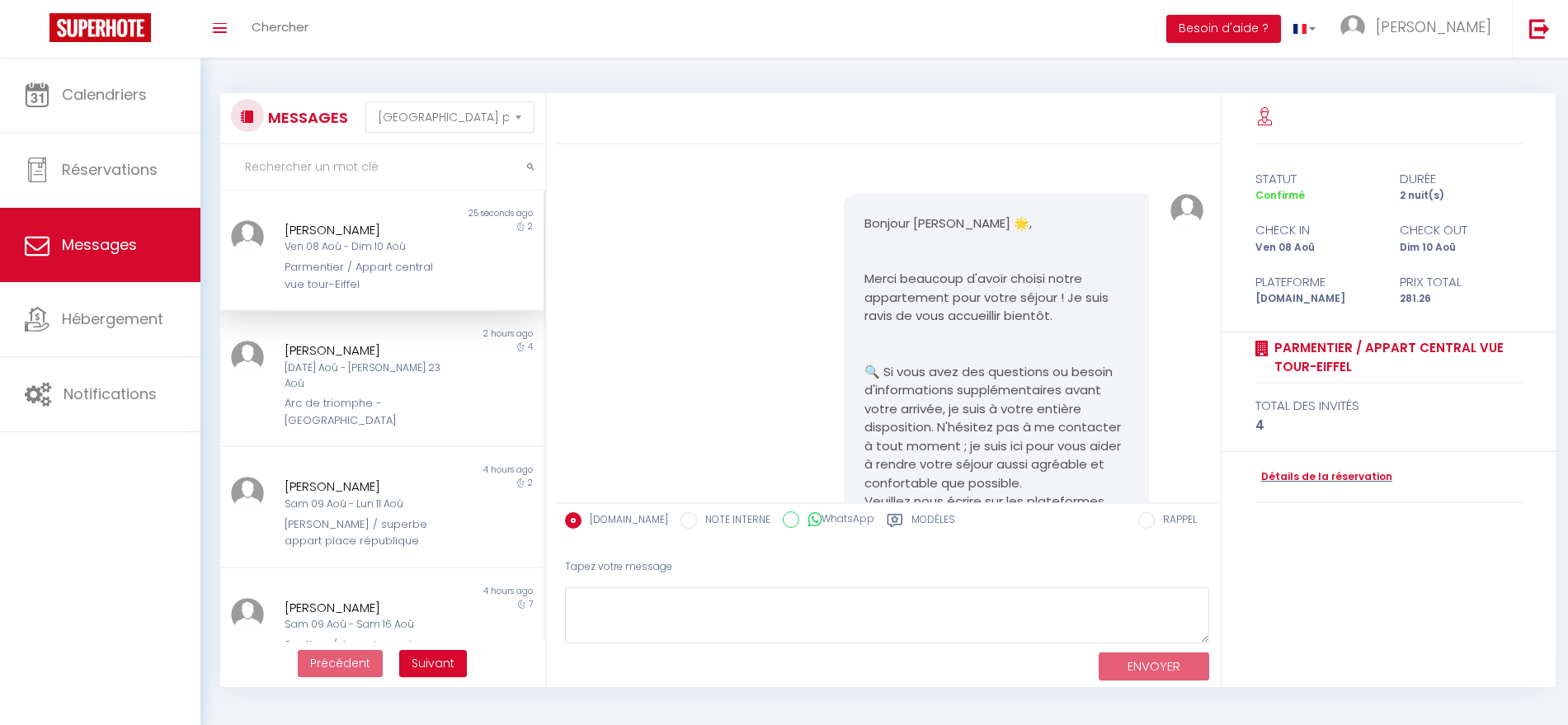
select select "message"
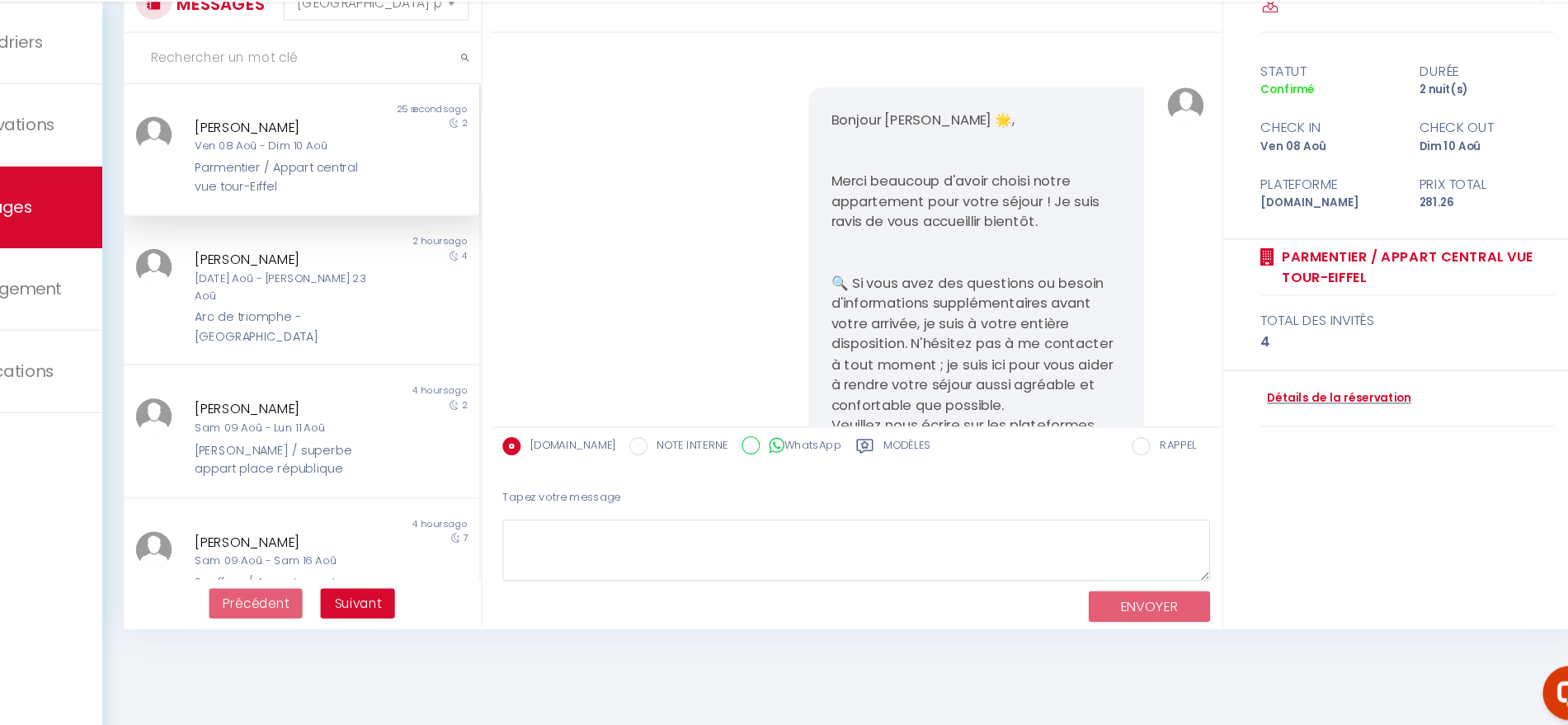
scroll to position [13056, 0]
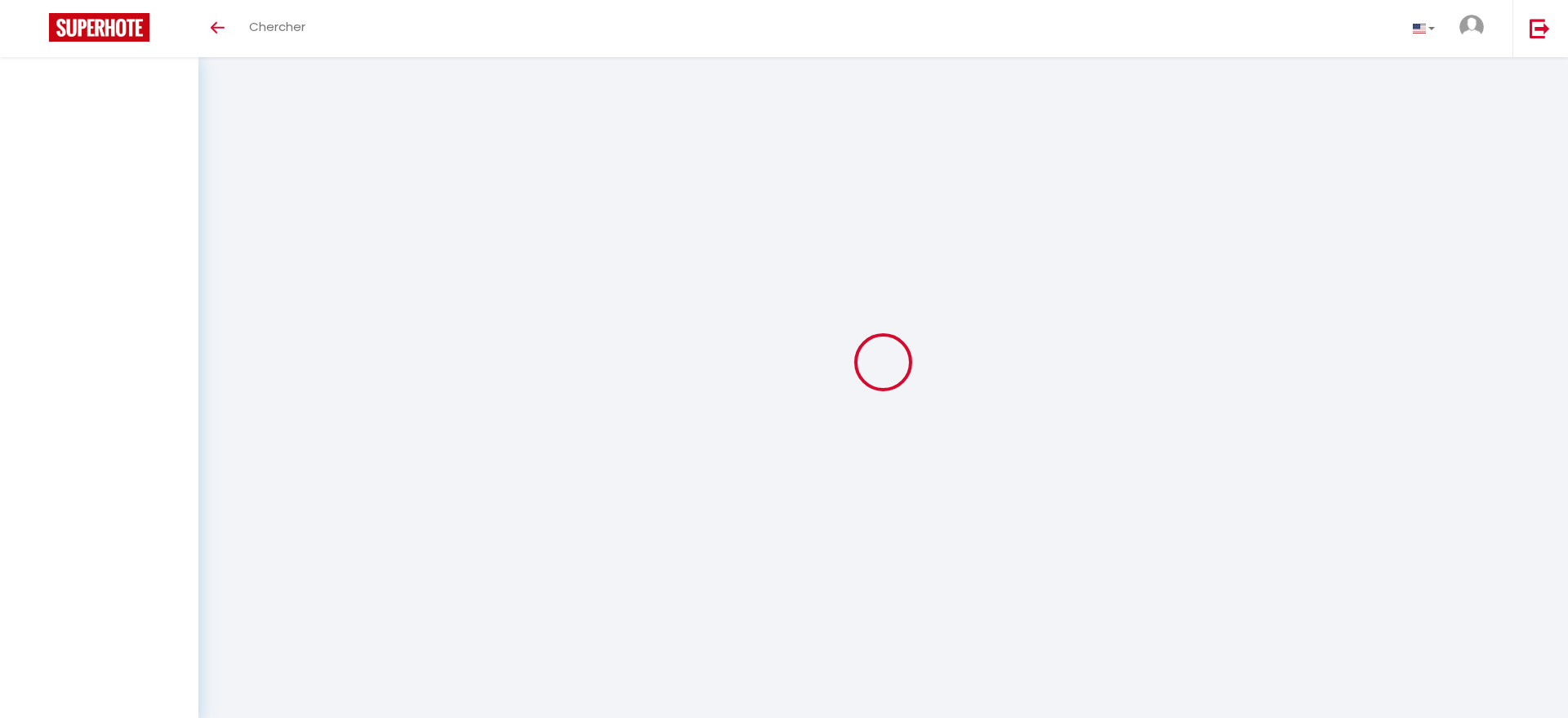
select select "message"
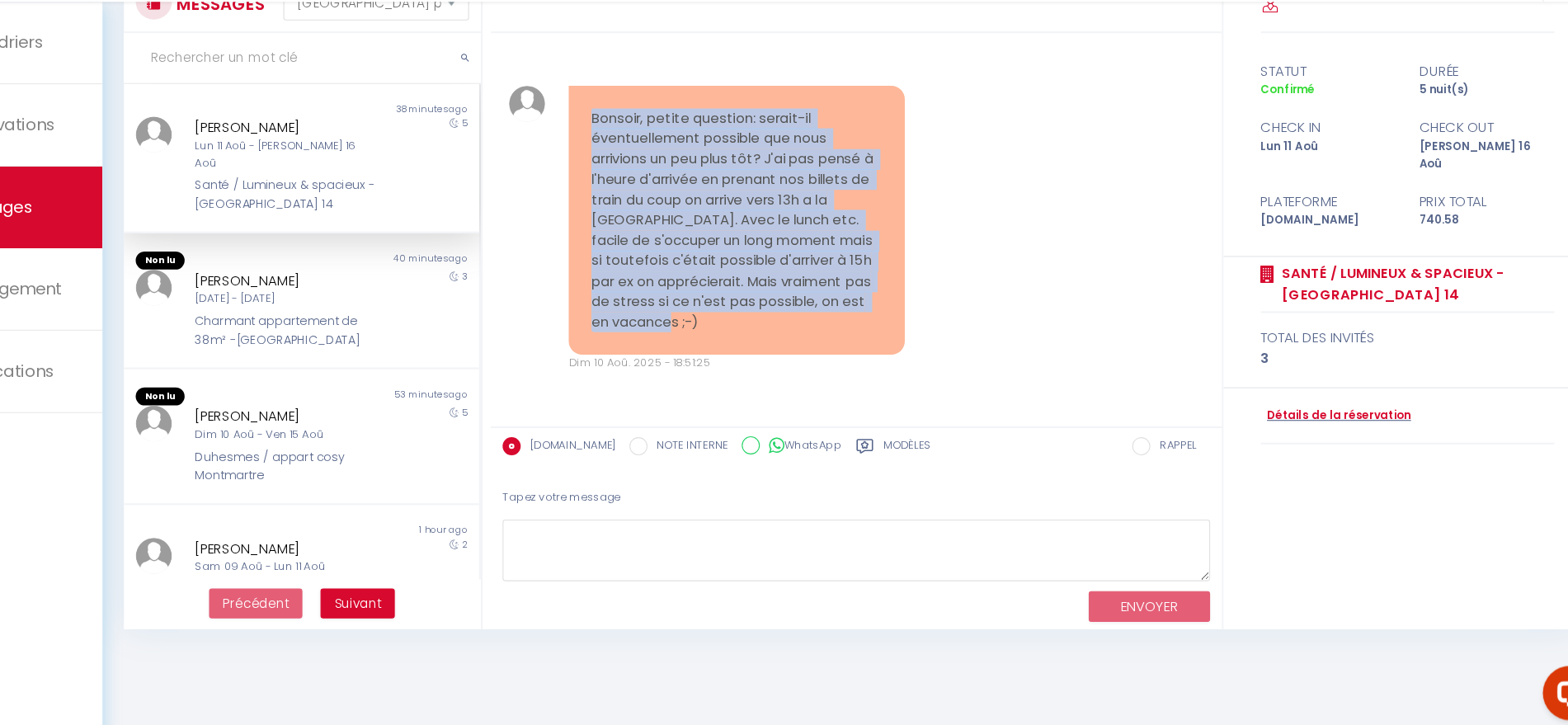
drag, startPoint x: 778, startPoint y: 358, endPoint x: 629, endPoint y: 171, distance: 239.1
click at [629, 171] on div "Bonsoir, petite question: serait-il éventuellement possible que nous arrivions …" at bounding box center [778, 257] width 306 height 246
copy pre "Bonsoir, petite question: serait-il éventuellement possible que nous arrivions …"
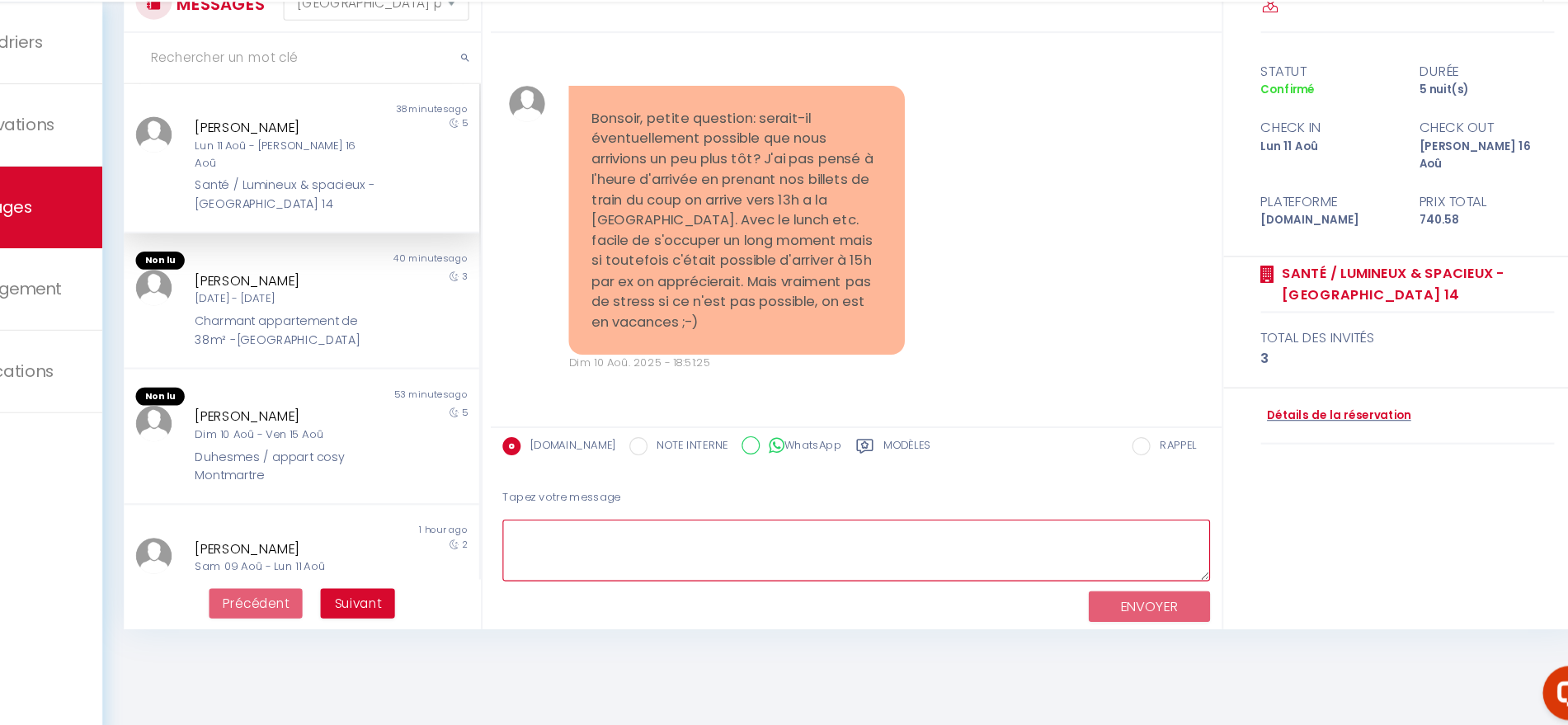
click at [747, 555] on textarea at bounding box center [887, 558] width 644 height 57
paste textarea "Bonjour, Merci pour votre message ! Le check-in est normalement prévu à partir …"
type textarea "Bonjour, Merci pour votre message ! Le check-in est normalement prévu à partir …"
paste textarea "Bonjour, Merci pour votre message ! Le check-in est normalement prévu à partir …"
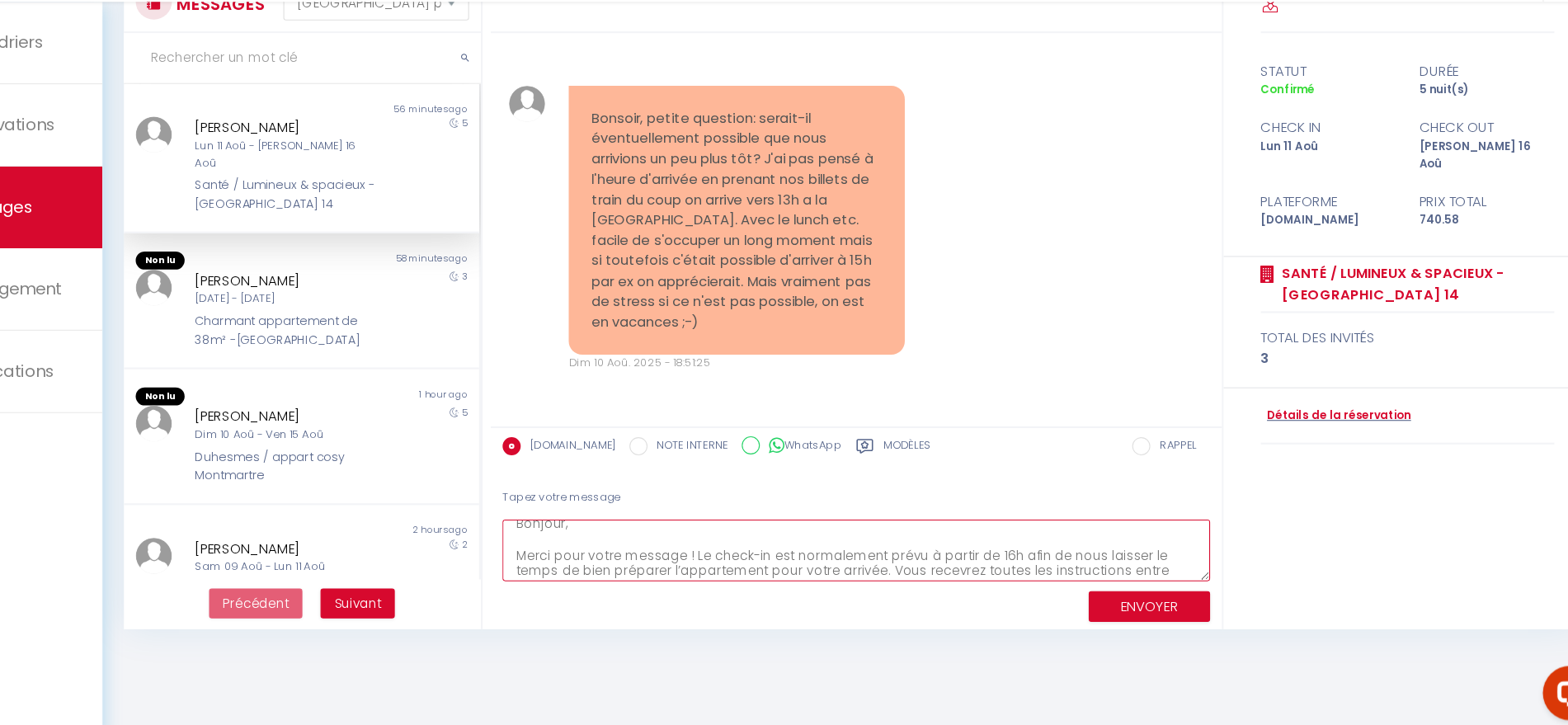
scroll to position [24, 0]
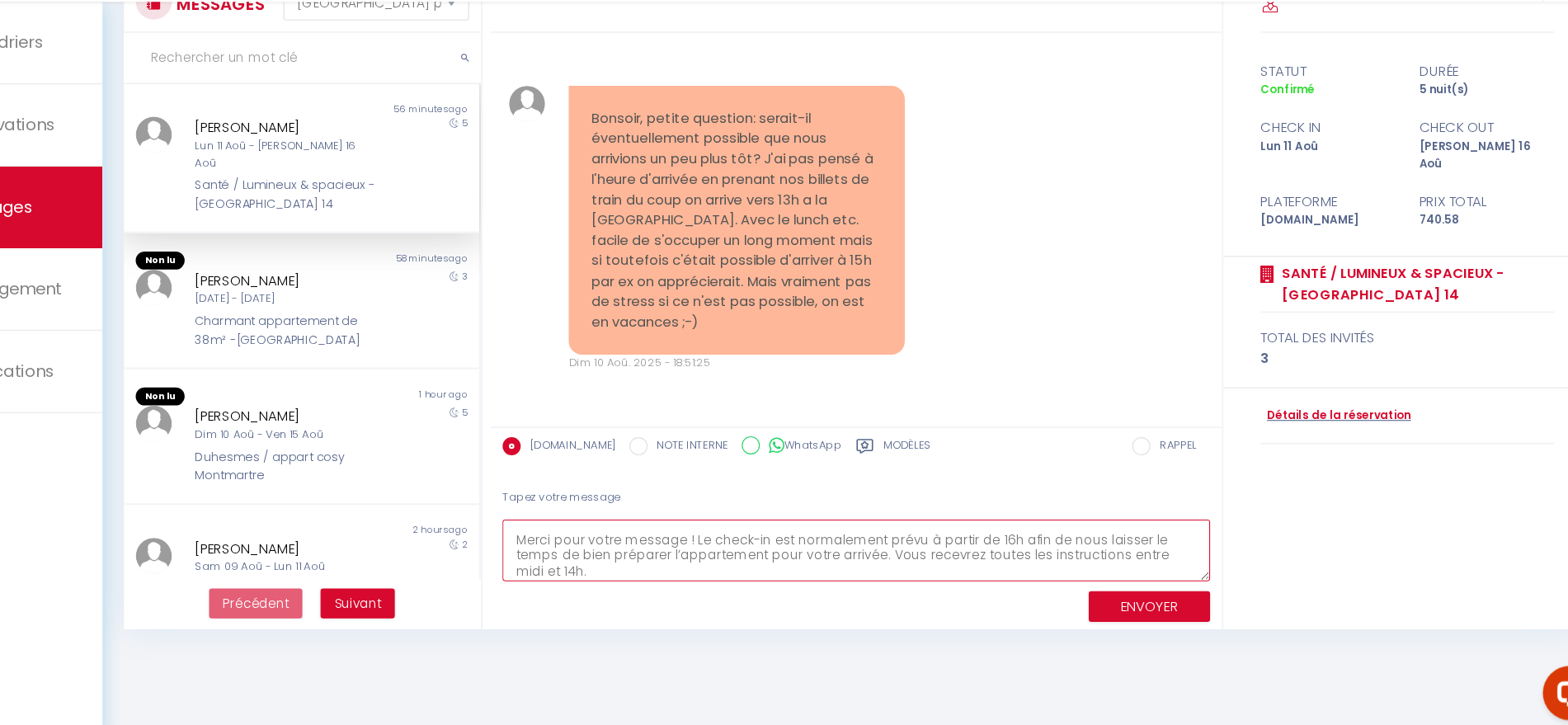
click at [738, 548] on textarea "Bonjour, Merci pour votre message ! Le check-in est normalement prévu à partir …" at bounding box center [887, 558] width 644 height 57
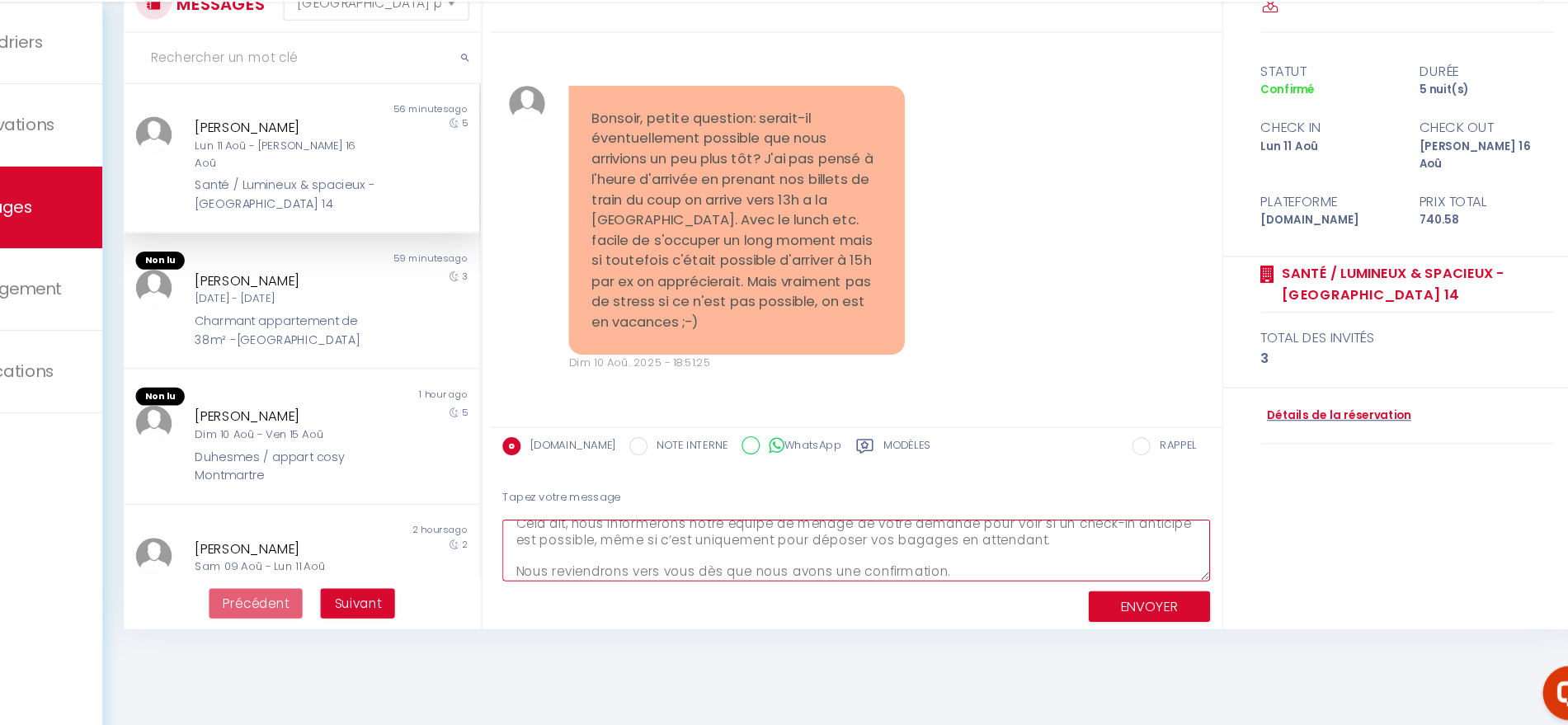
type textarea "Bonjour, Merci pour votre message ! Le check-in est normalement prévu à partir …"
click at [1126, 615] on button "ENVOYER" at bounding box center [1154, 610] width 110 height 29
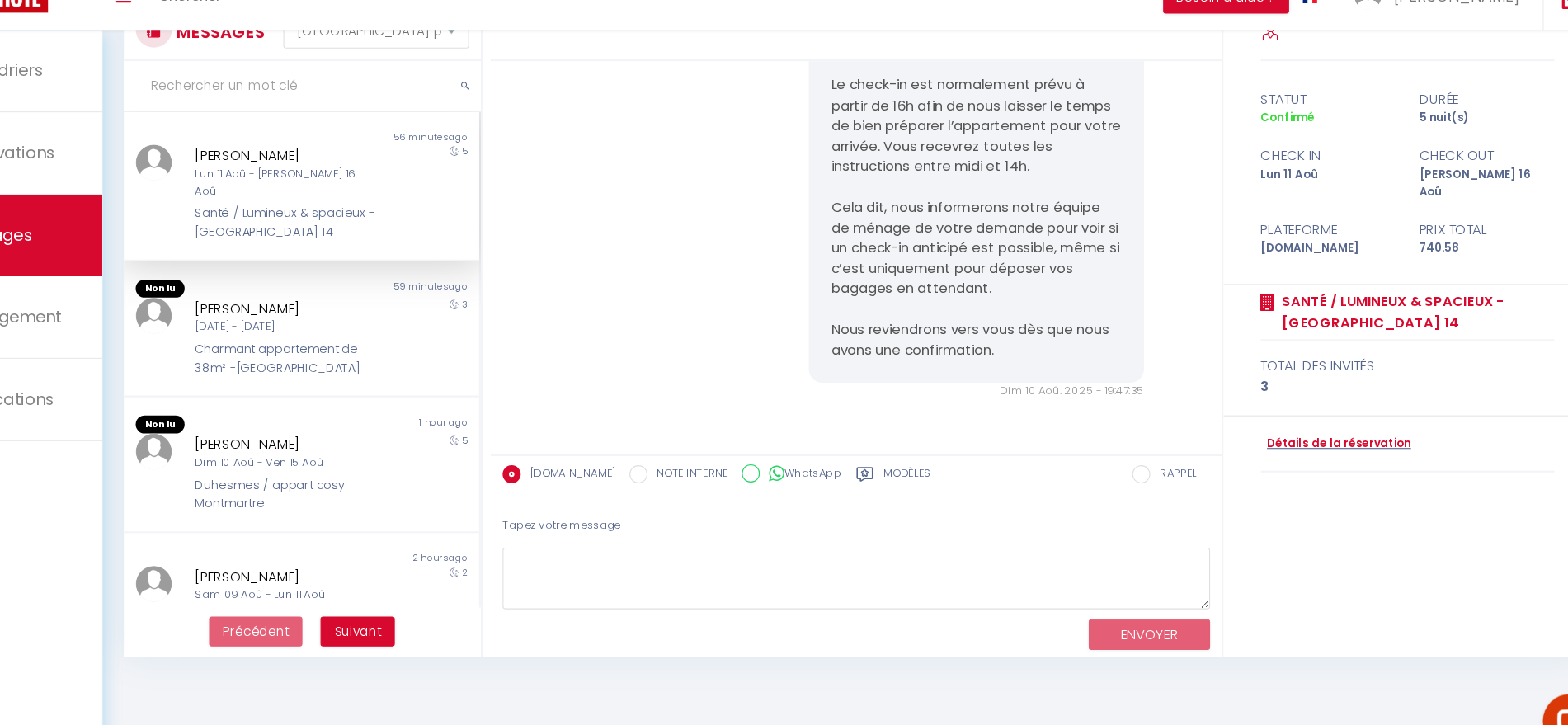
scroll to position [0, 0]
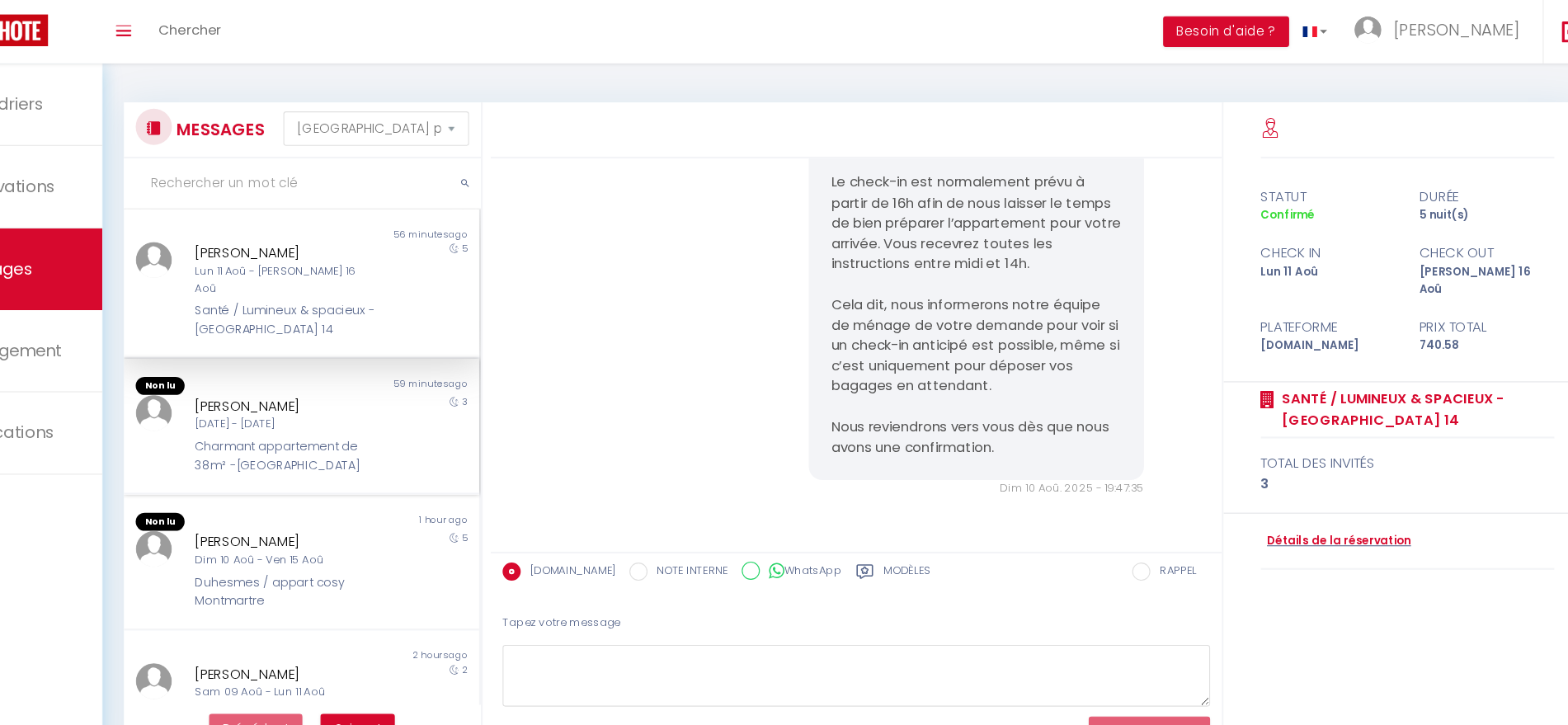
click at [391, 379] on div "[DATE] - [DATE]" at bounding box center [367, 386] width 167 height 15
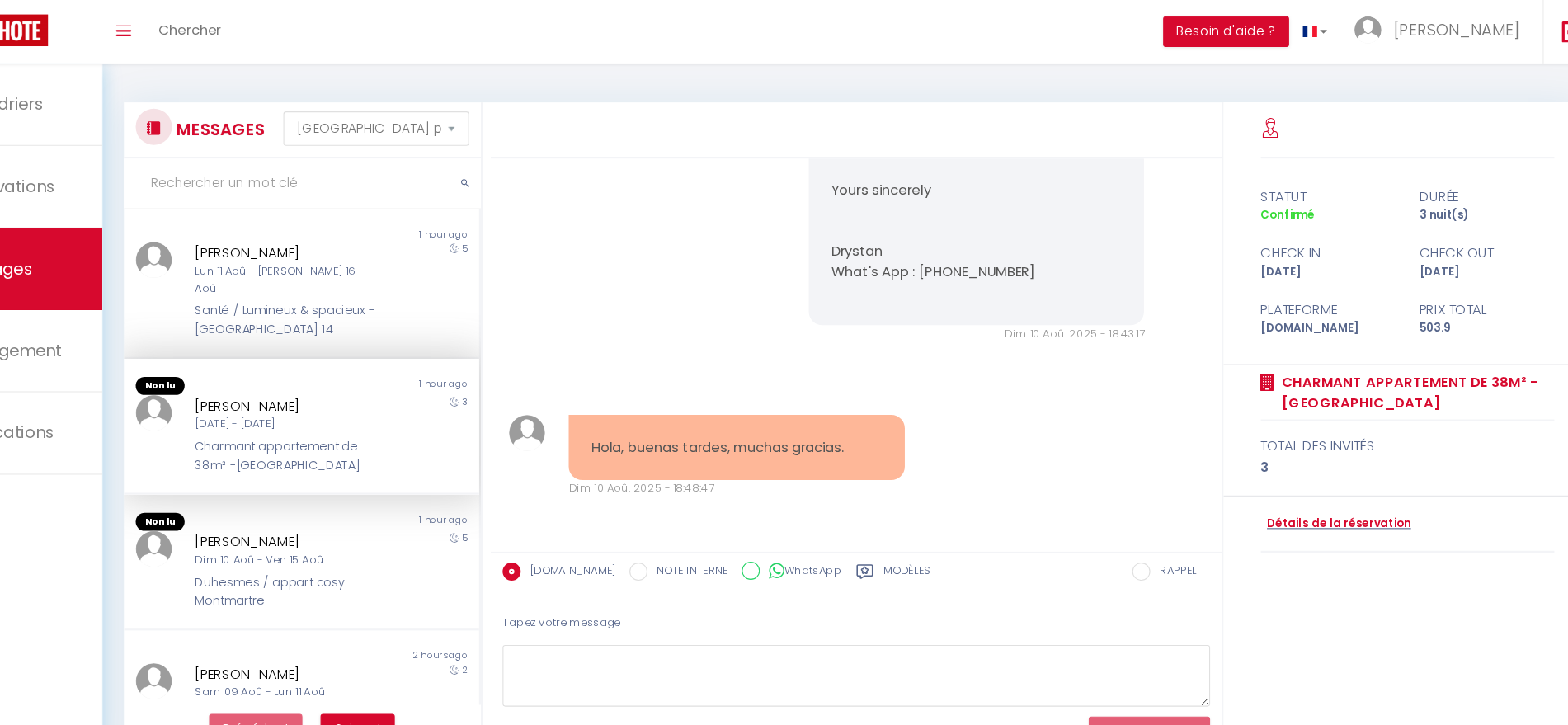
scroll to position [1870, 0]
drag, startPoint x: 887, startPoint y: 406, endPoint x: 614, endPoint y: 422, distance: 273.5
click at [614, 422] on div "Hola, buenas tardes, muchas gracias. Dim 10 Aoû. 2025 - 18:48:47" at bounding box center [778, 416] width 327 height 75
copy pre "Hola, buenas tardes, muchas gracias."
click at [695, 597] on textarea at bounding box center [887, 616] width 644 height 57
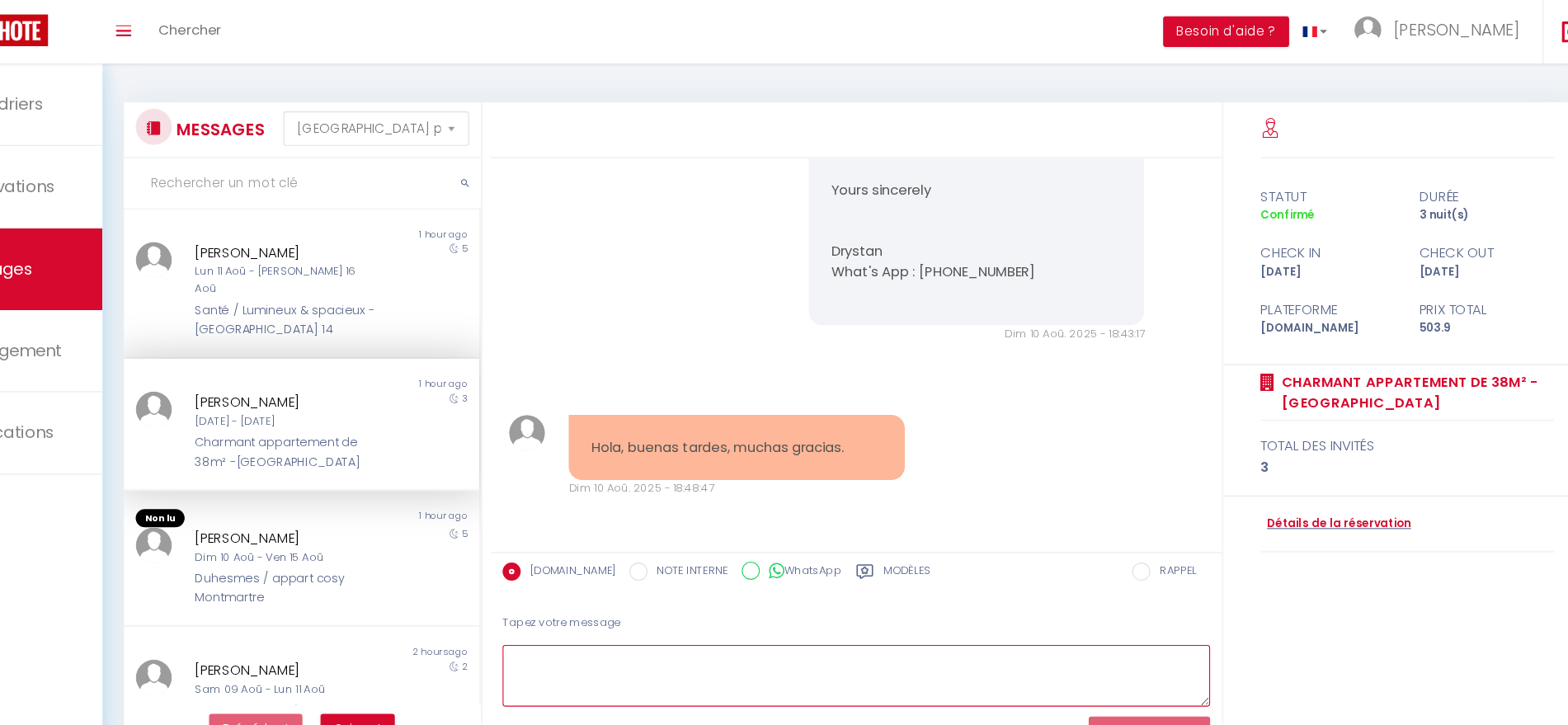
paste textarea "Bonjour, bon après-midi 😊 Merci à vous ! N’hésitez pas à m’écrire si vous avez …"
click at [716, 601] on textarea "Bonjour, bon après-midi 😊 Merci à vous ! N’hésitez pas à m’écrire si vous avez …" at bounding box center [887, 616] width 644 height 57
click at [740, 602] on textarea "Bonne soirée à vous 😊 Merci à vous ! N’hésitez pas à m’écrire si vous avez beso…" at bounding box center [887, 616] width 644 height 57
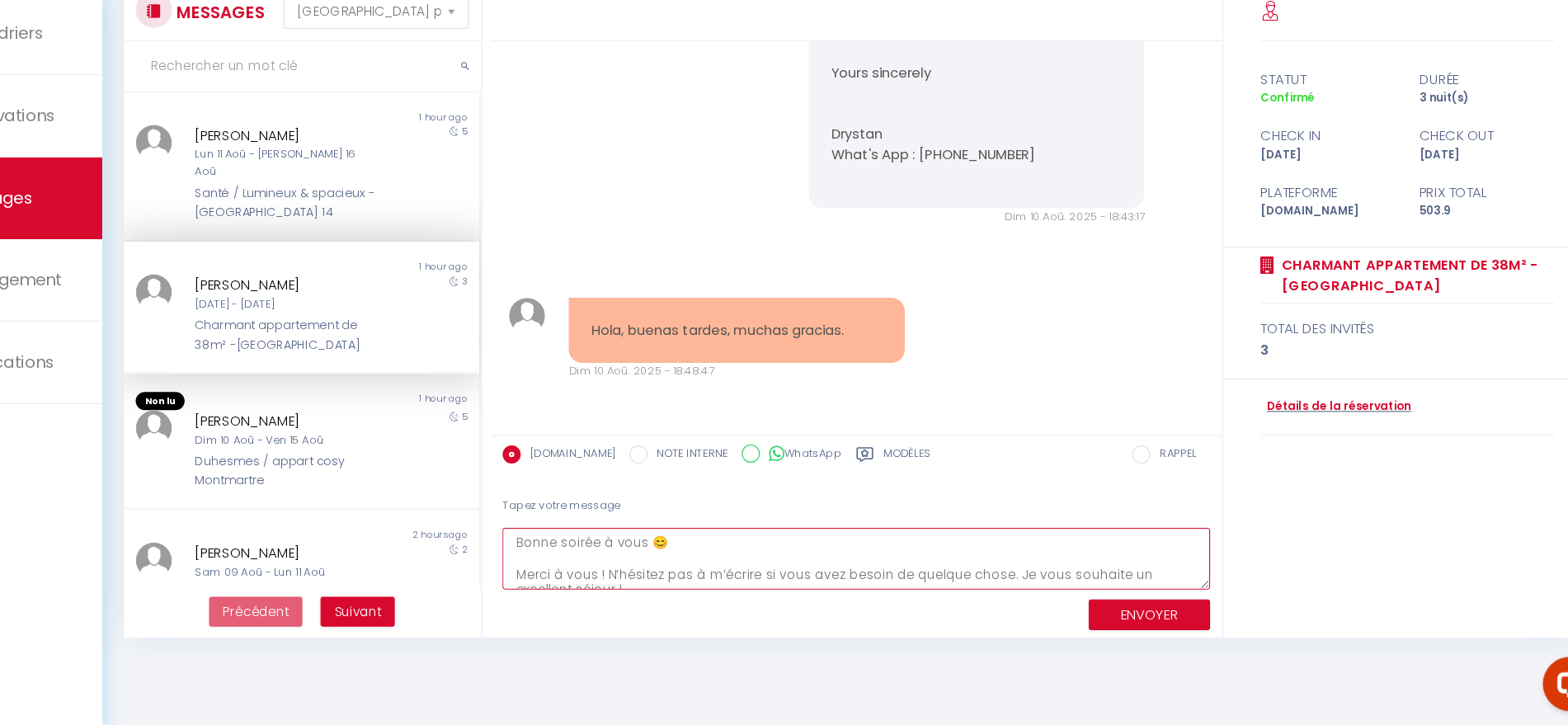
scroll to position [55, 0]
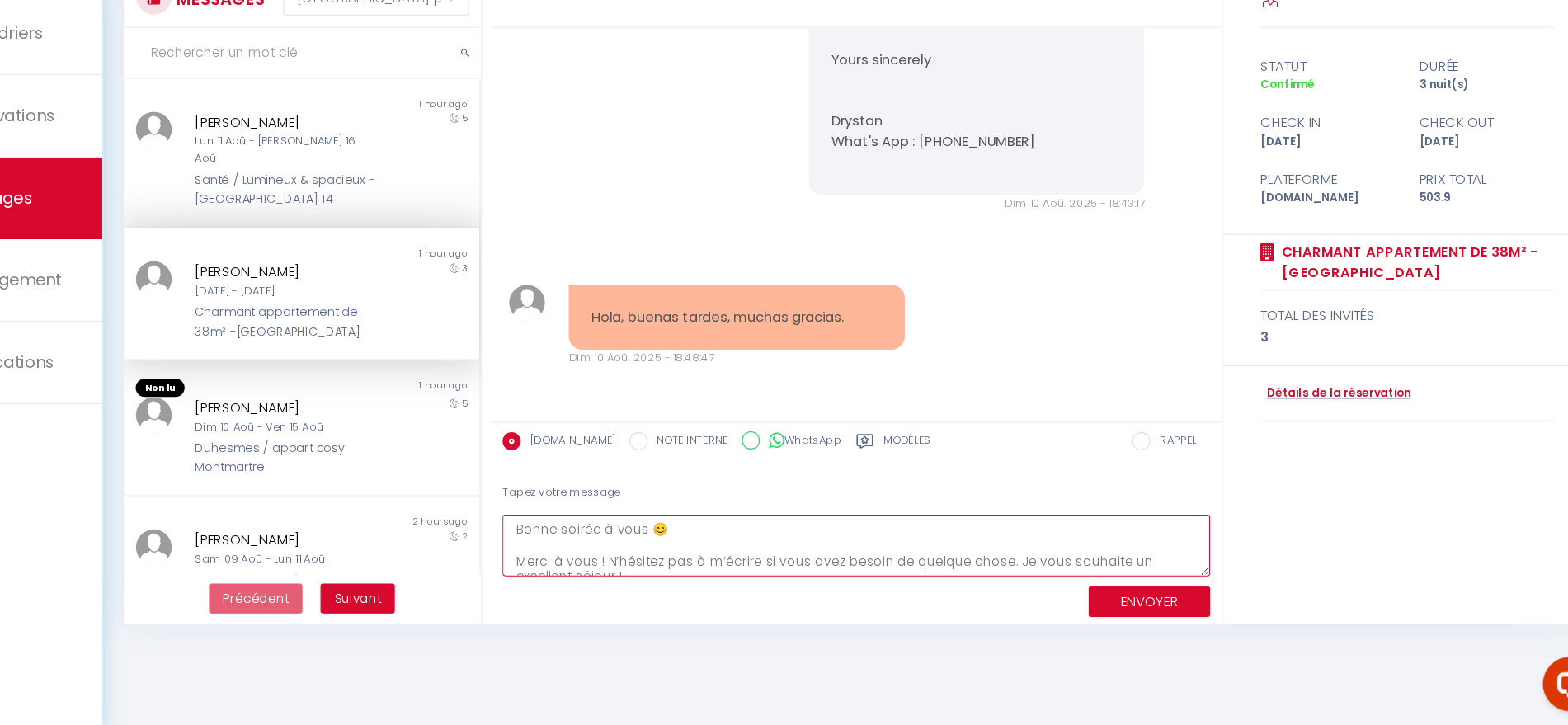
type textarea "Bonne soirée à vous 😊 Merci à vous ! N’hésitez pas à m’écrire si vous avez beso…"
click at [1149, 614] on button "ENVOYER" at bounding box center [1154, 613] width 110 height 29
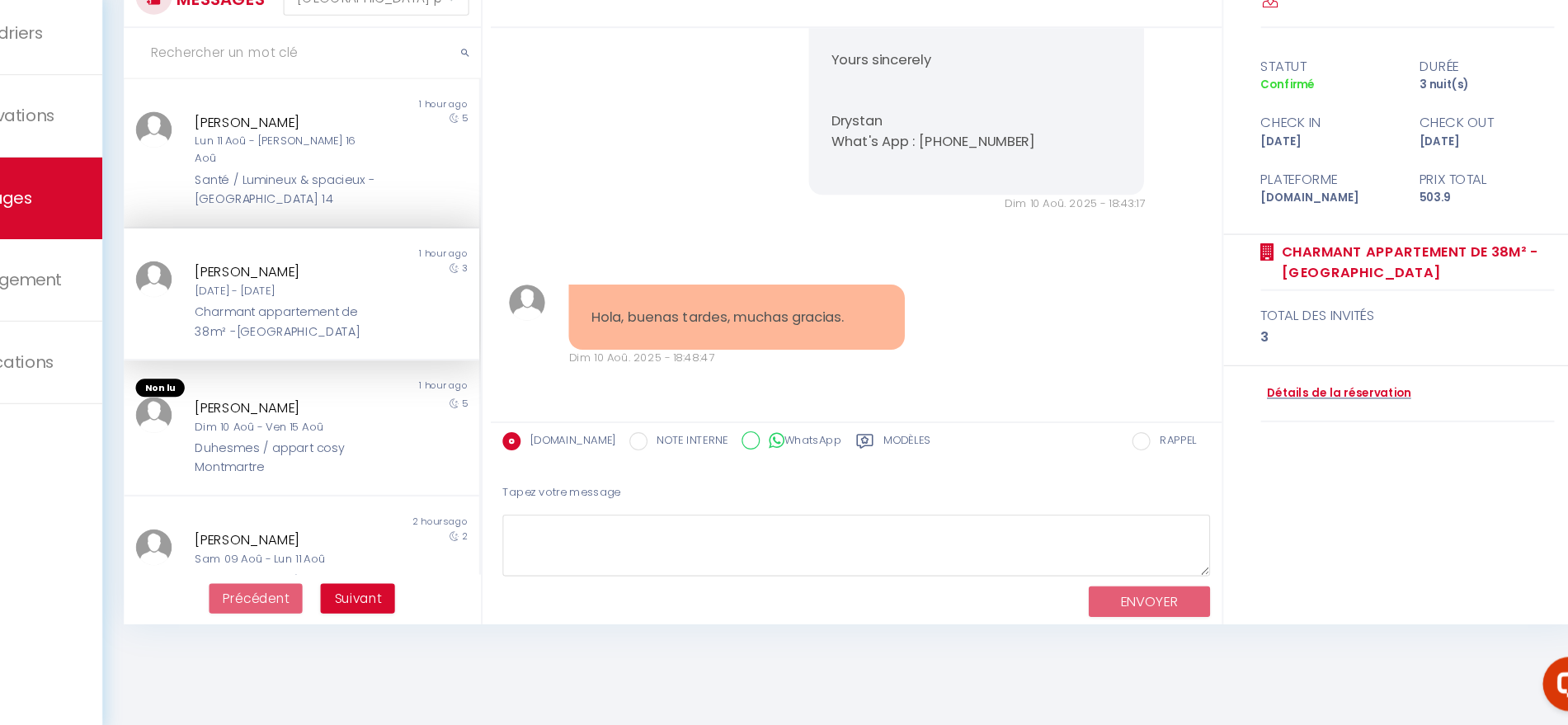
scroll to position [2086, 0]
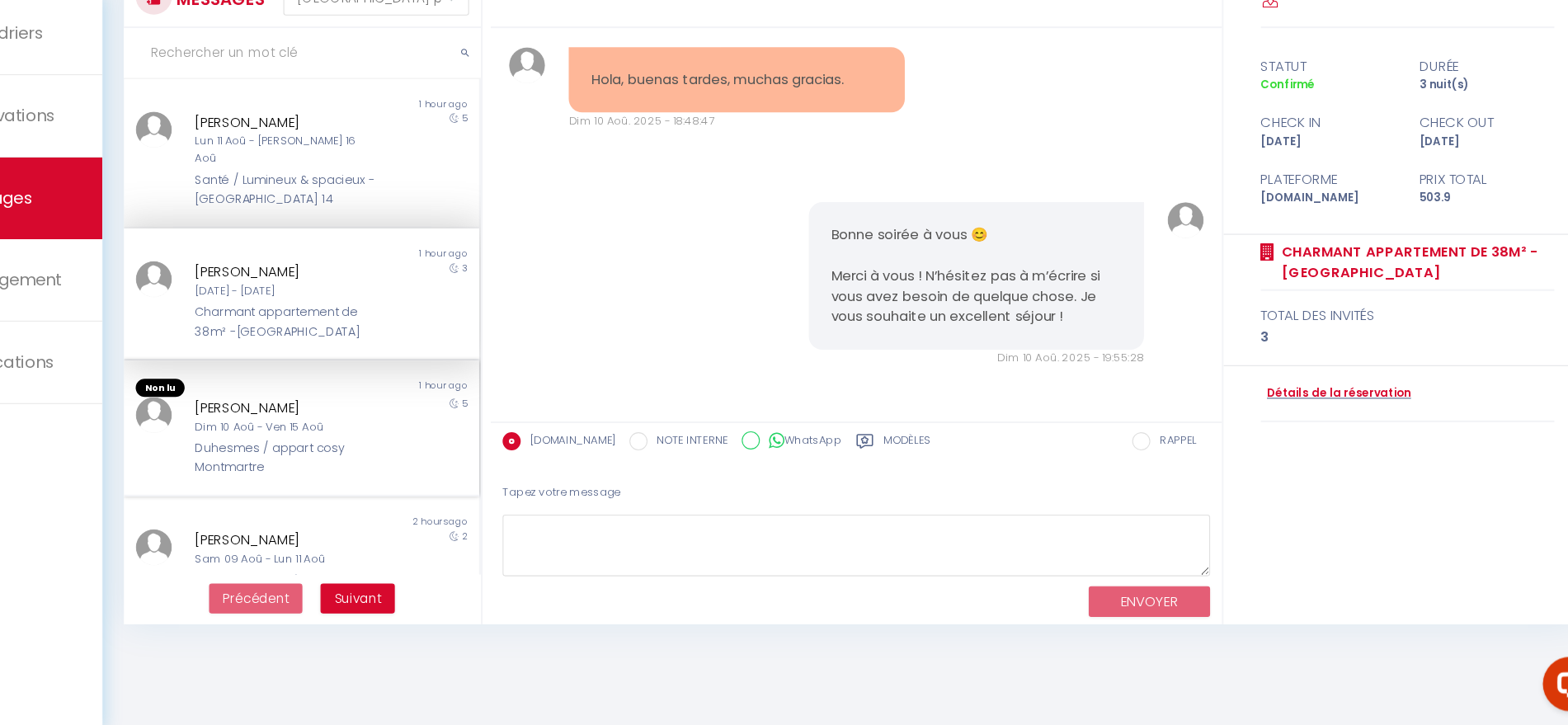
click at [384, 426] on div "[PERSON_NAME]" at bounding box center [367, 435] width 167 height 20
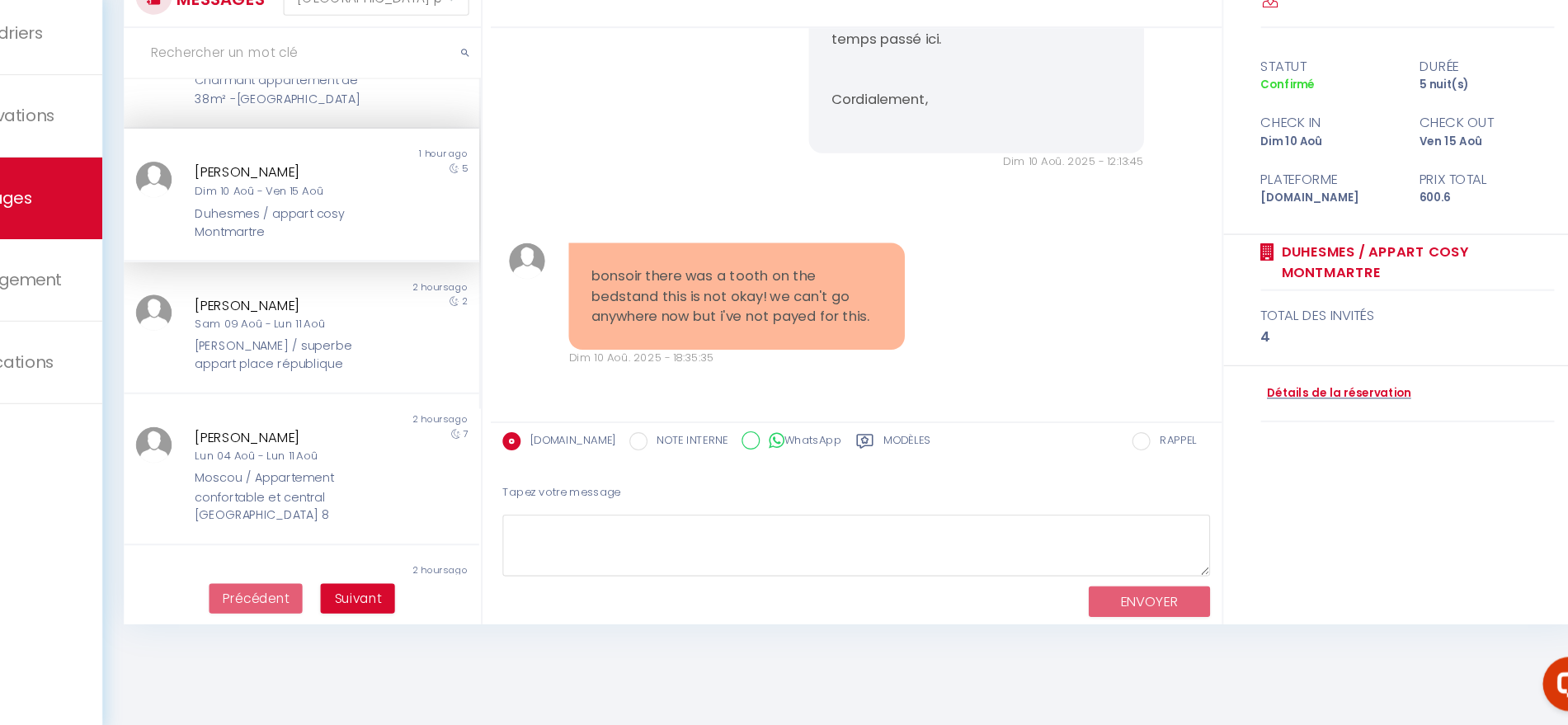
scroll to position [206, 0]
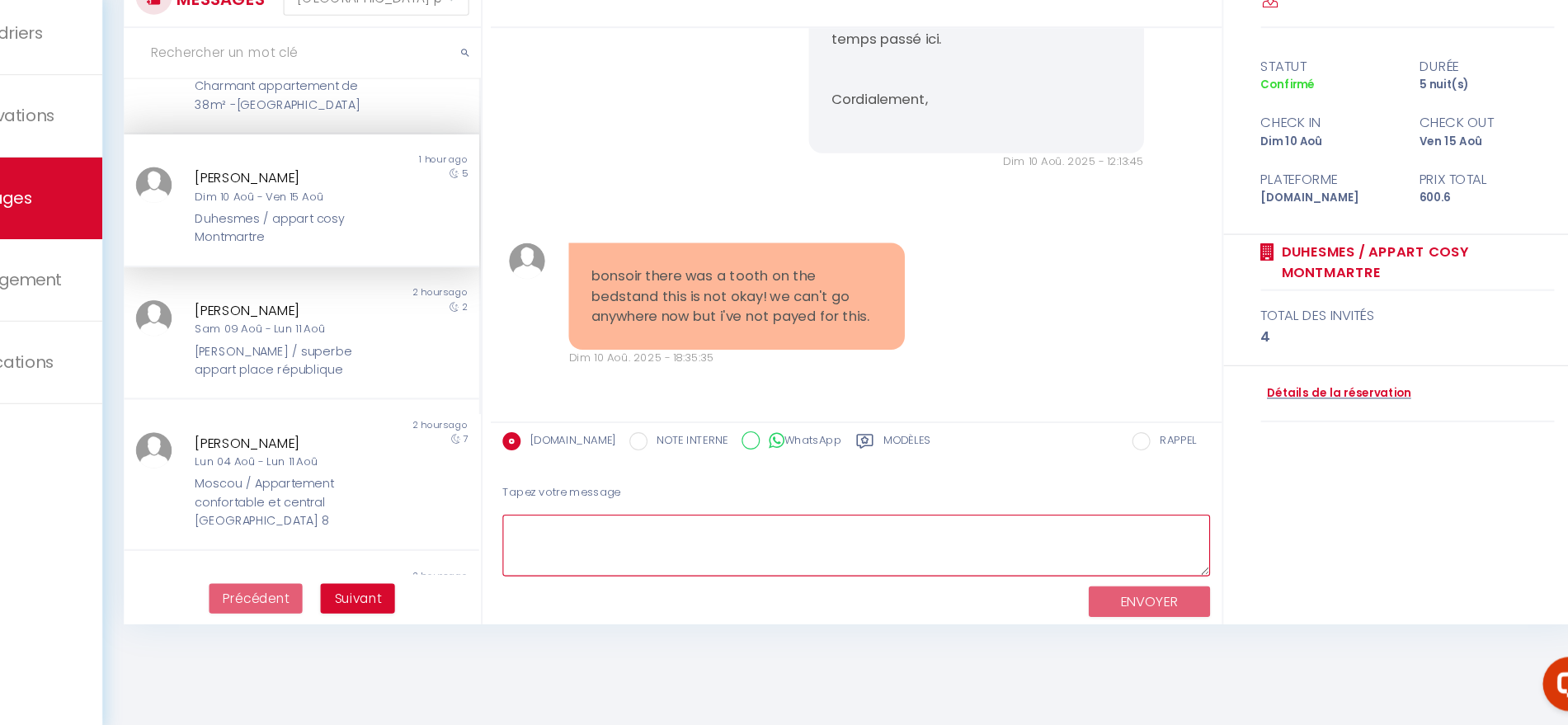
click at [745, 546] on textarea at bounding box center [887, 562] width 644 height 57
paste textarea "Hello, We are truly sorry for this and we completely understand your reaction. …"
type textarea "Hello, We are truly sorry for this and we completely understand your reaction. …"
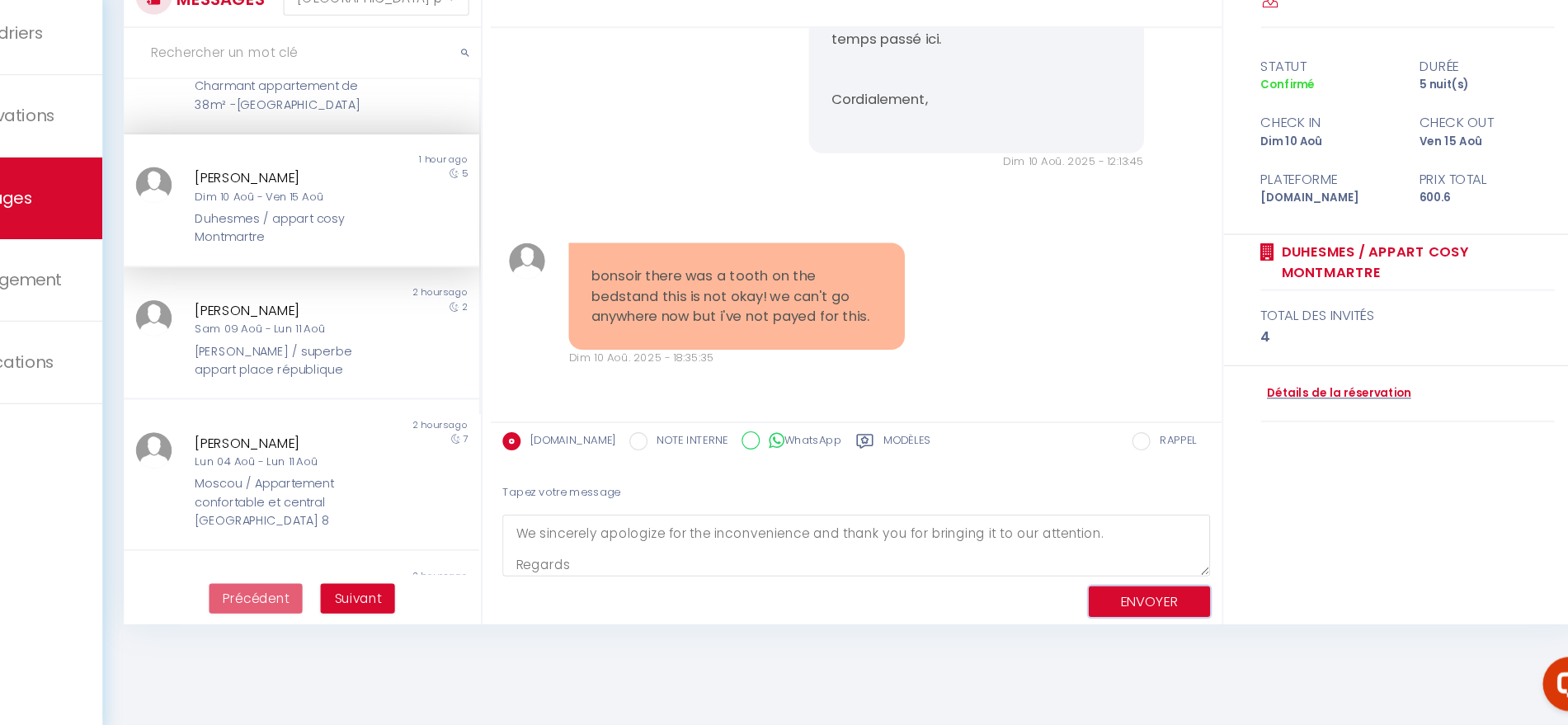
click at [1138, 616] on button "ENVOYER" at bounding box center [1154, 613] width 110 height 29
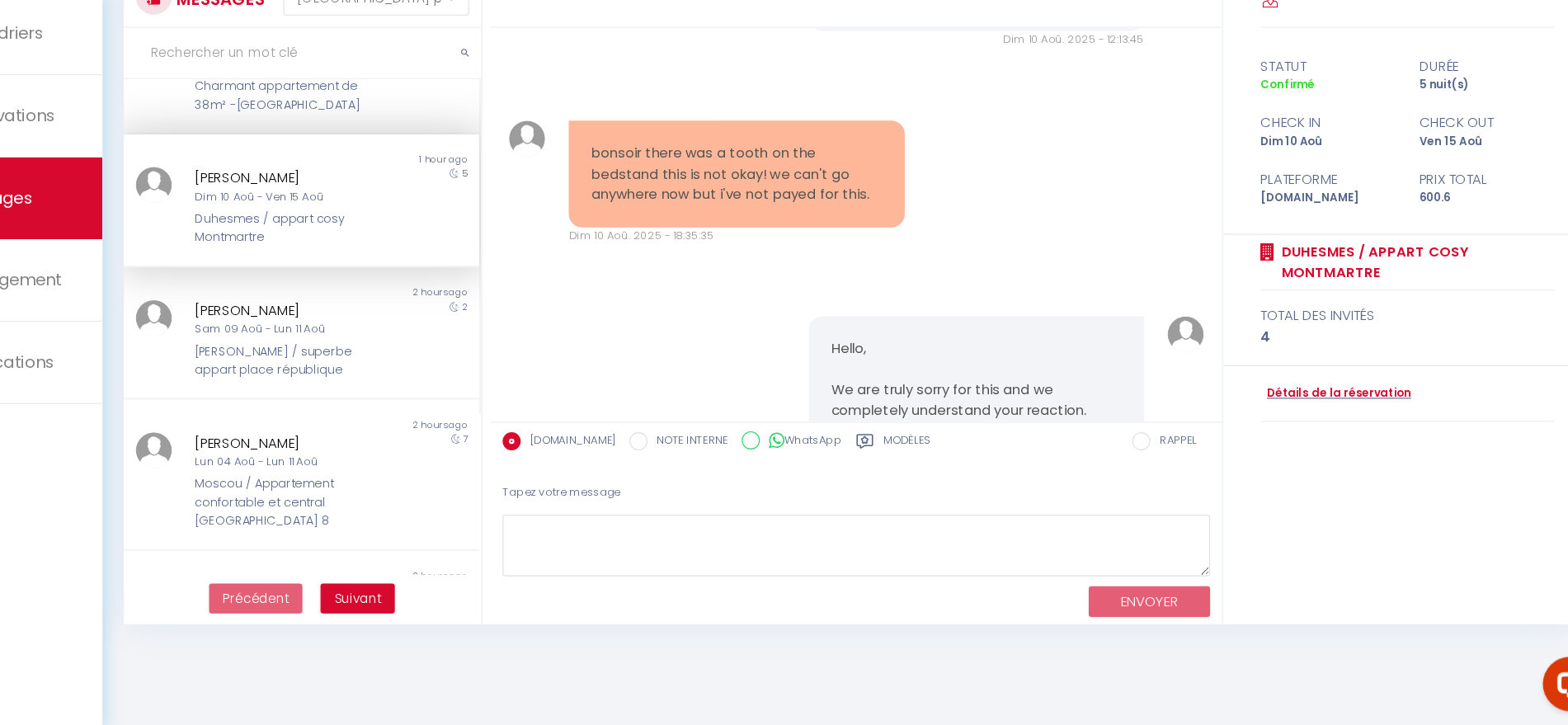
scroll to position [5935, 0]
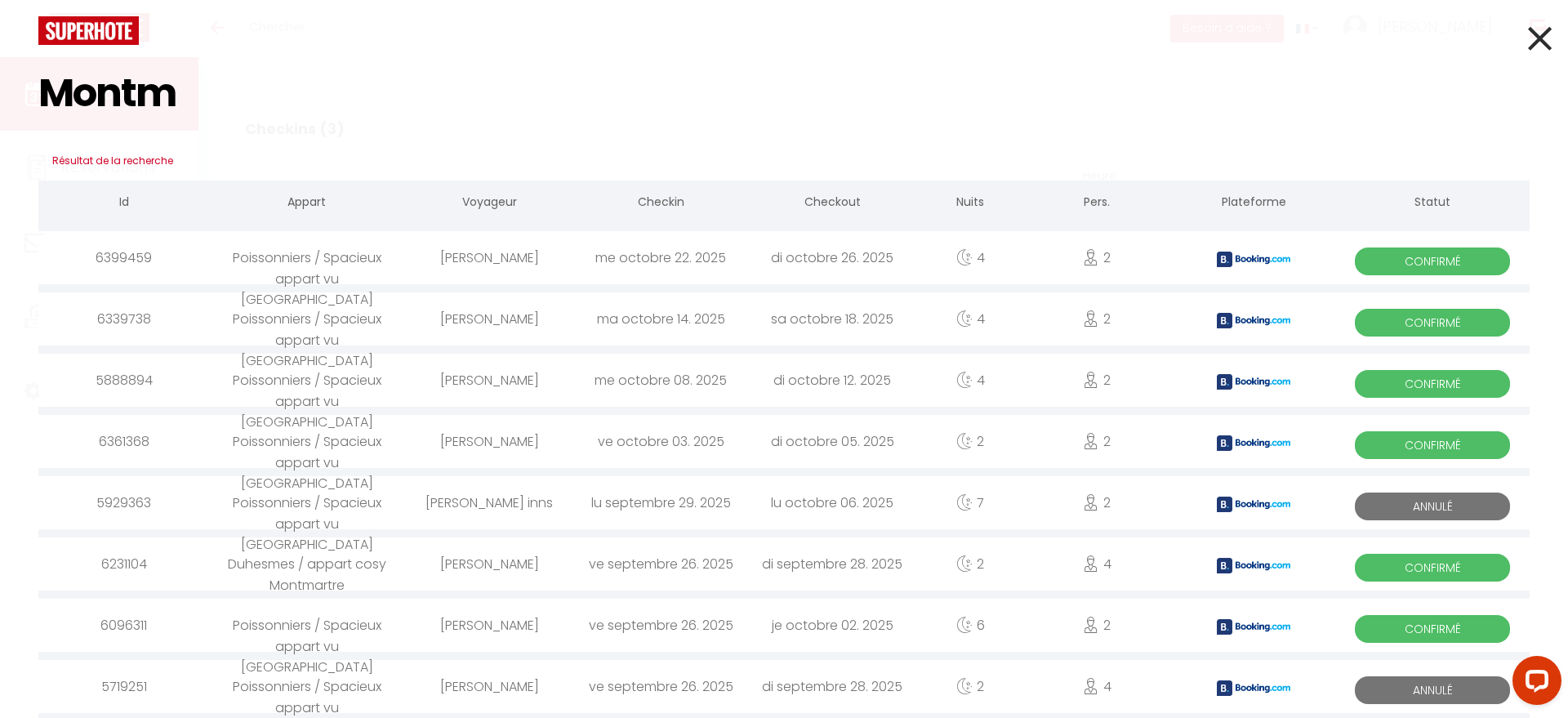
click at [407, 162] on h3 "Résultat de la recherche" at bounding box center [784, 161] width 1491 height 39
click at [181, 87] on input "Montm" at bounding box center [784, 93] width 1491 height 97
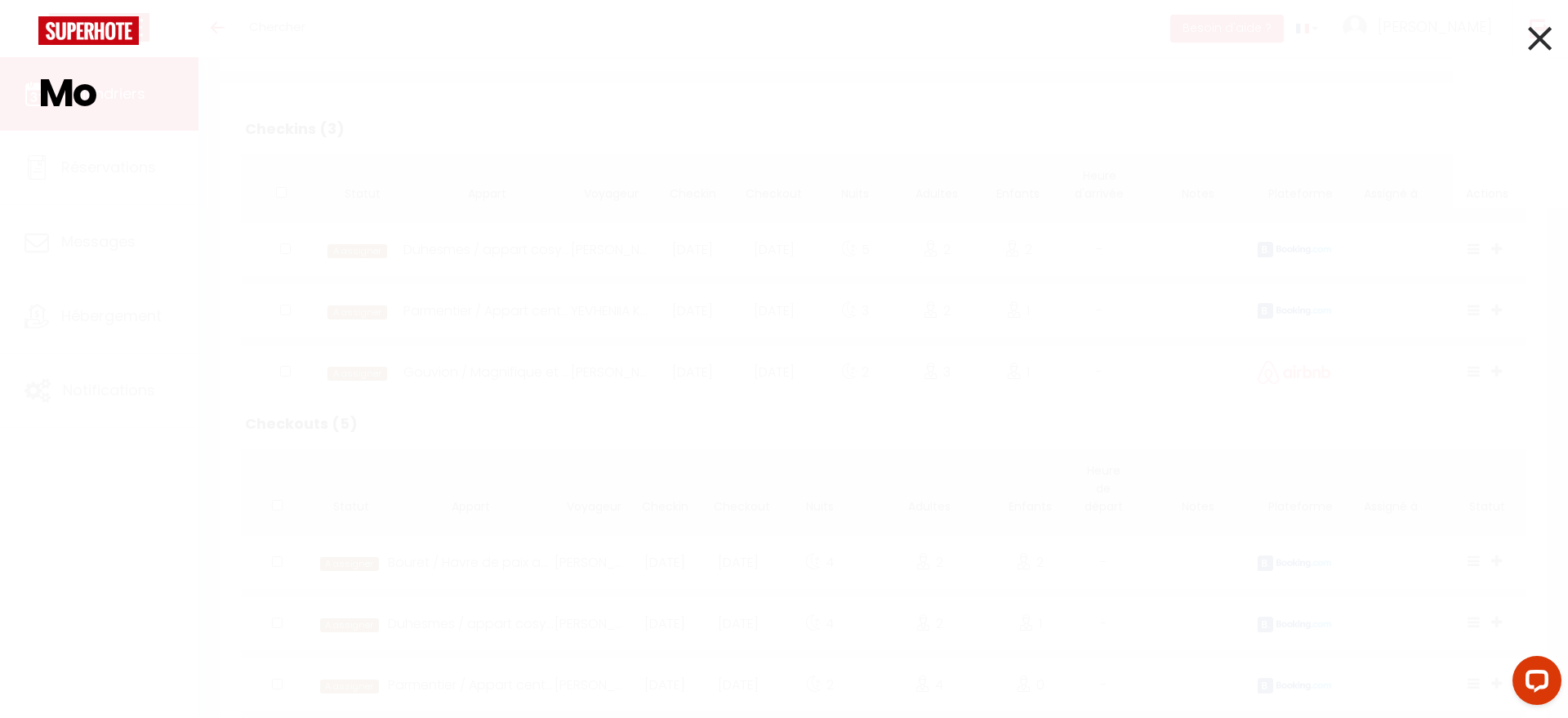
type input "M"
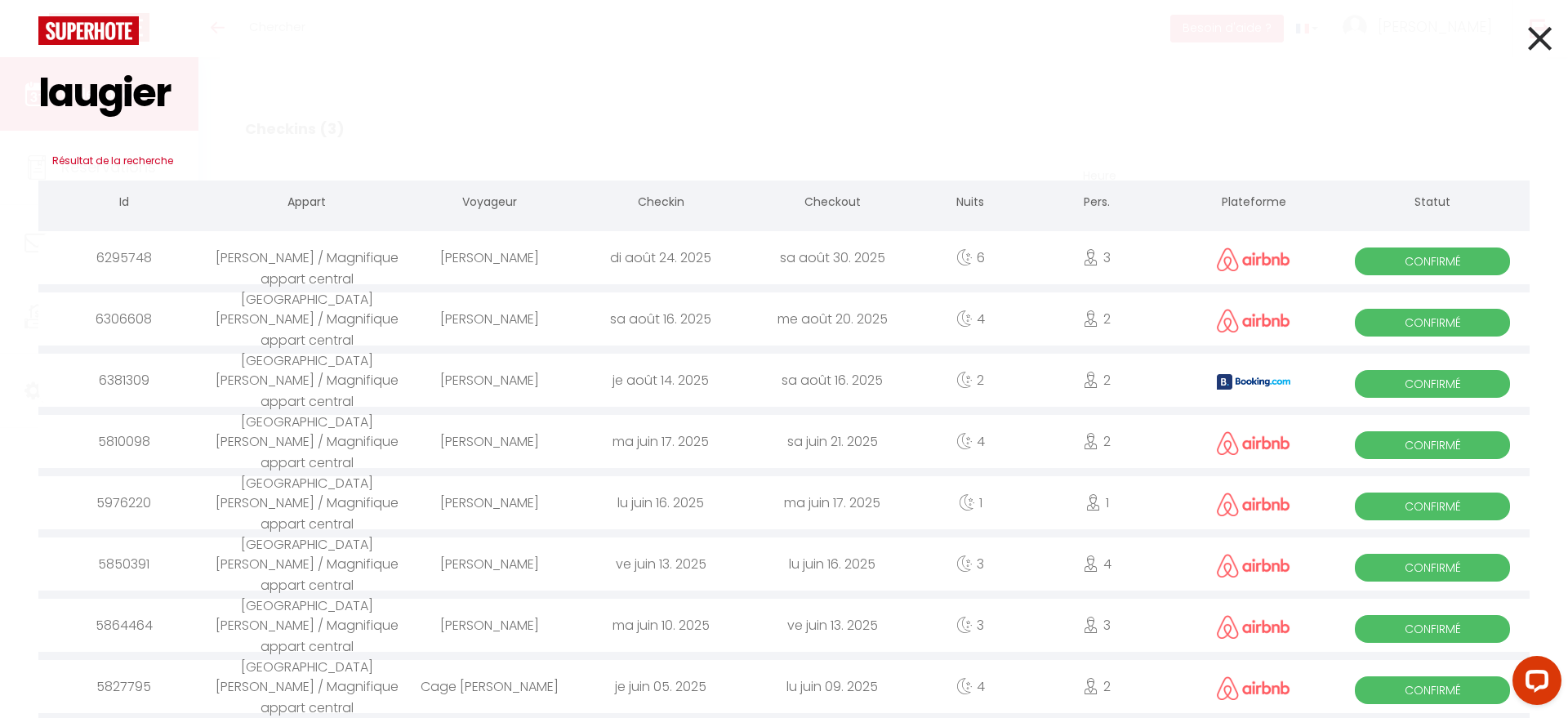
type input "laugier"
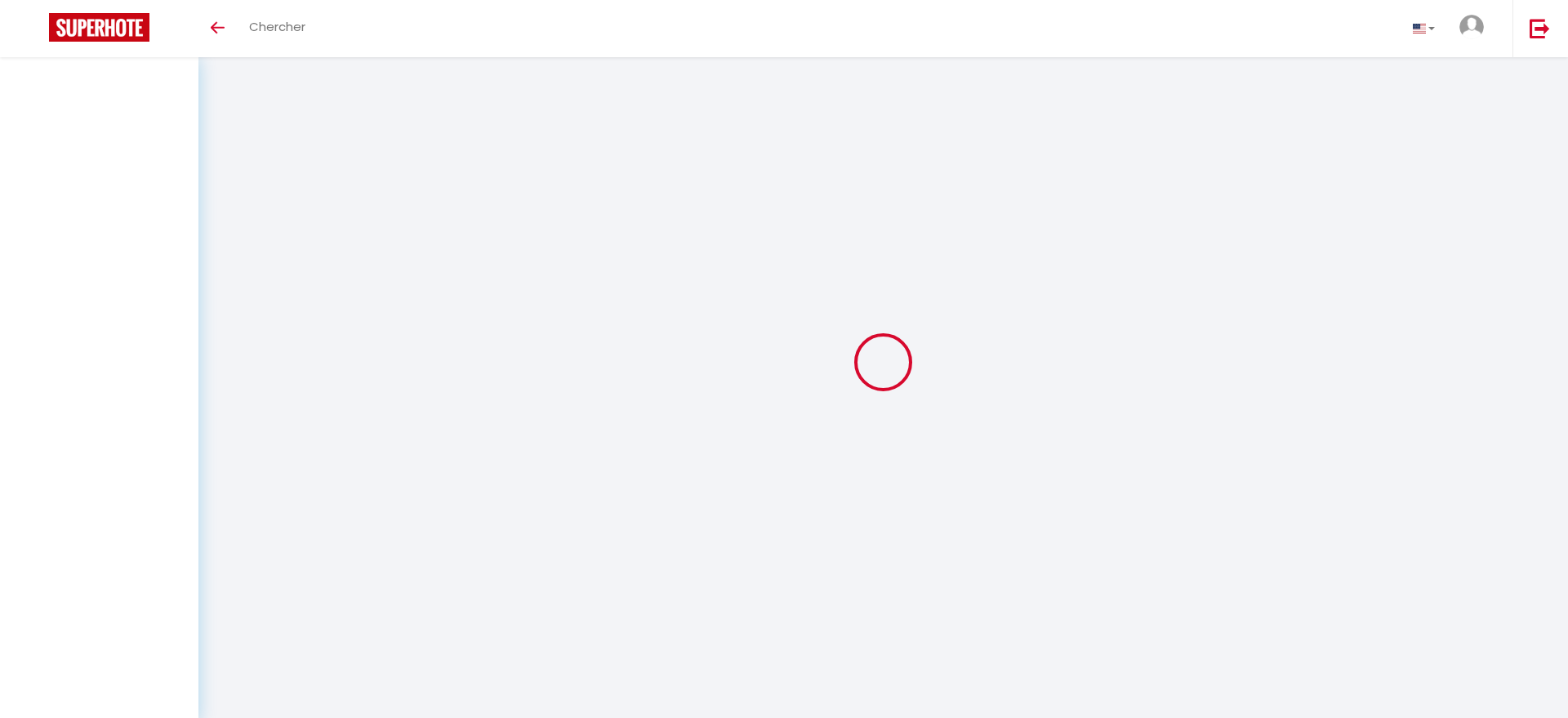
select select "message"
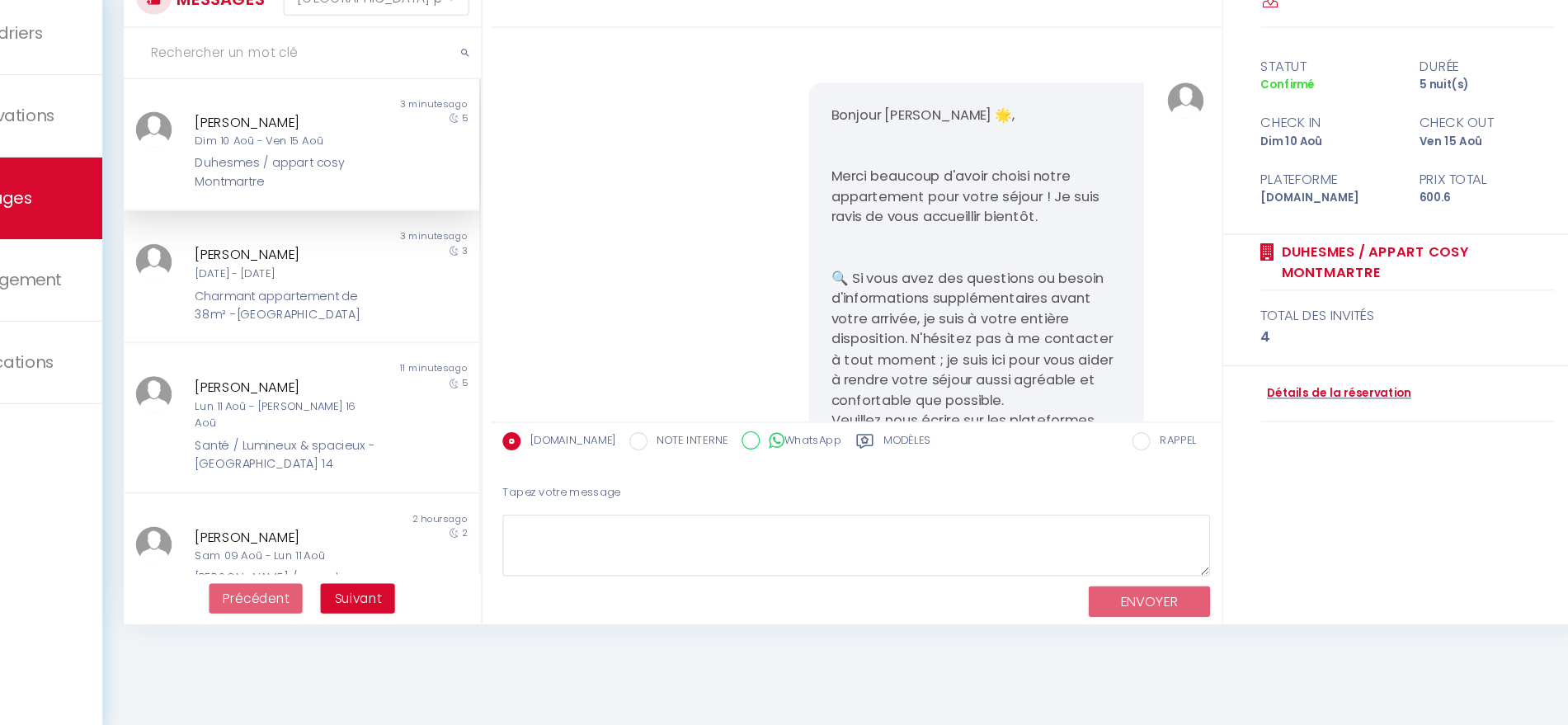
scroll to position [6700, 0]
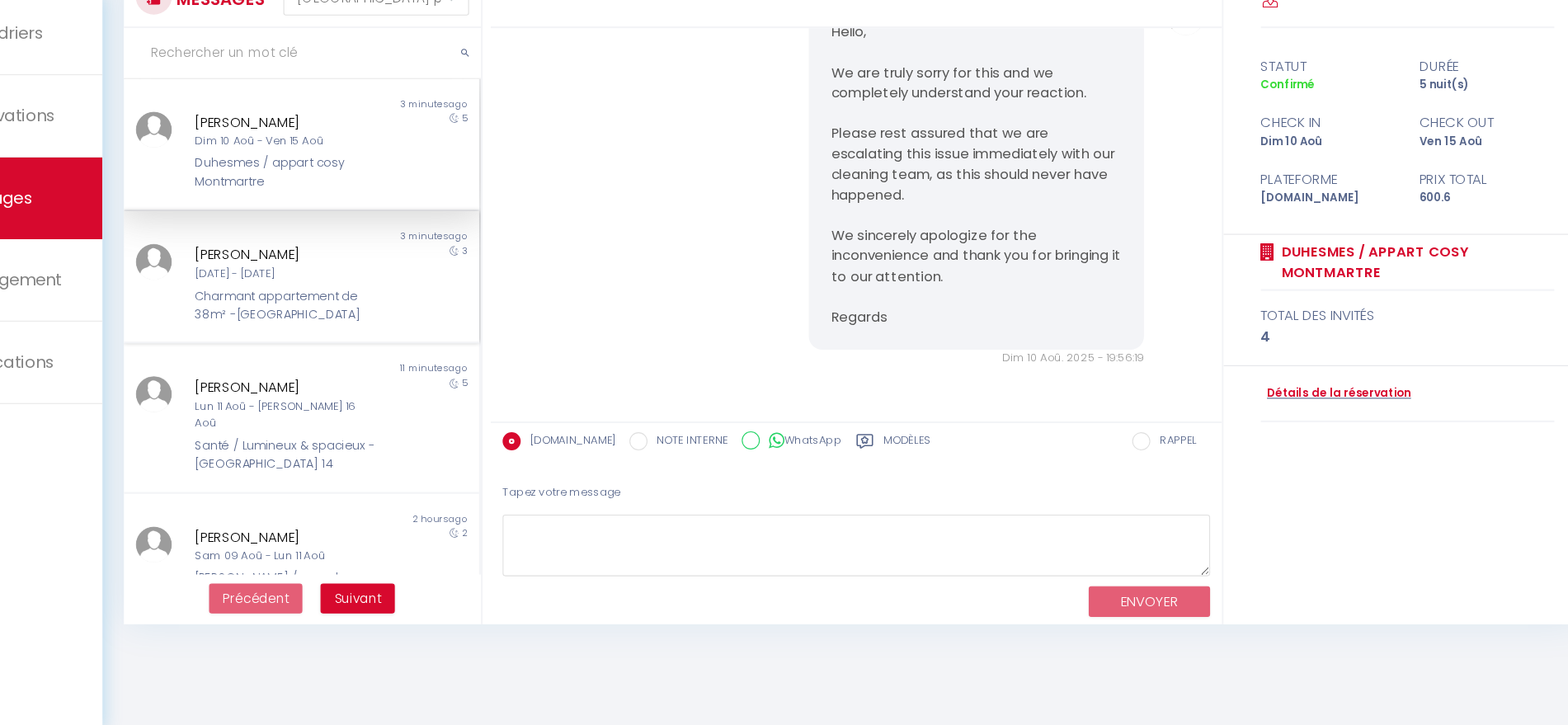
click at [324, 309] on div "Dim 14 Sep - Mer 17 Sep" at bounding box center [367, 314] width 167 height 15
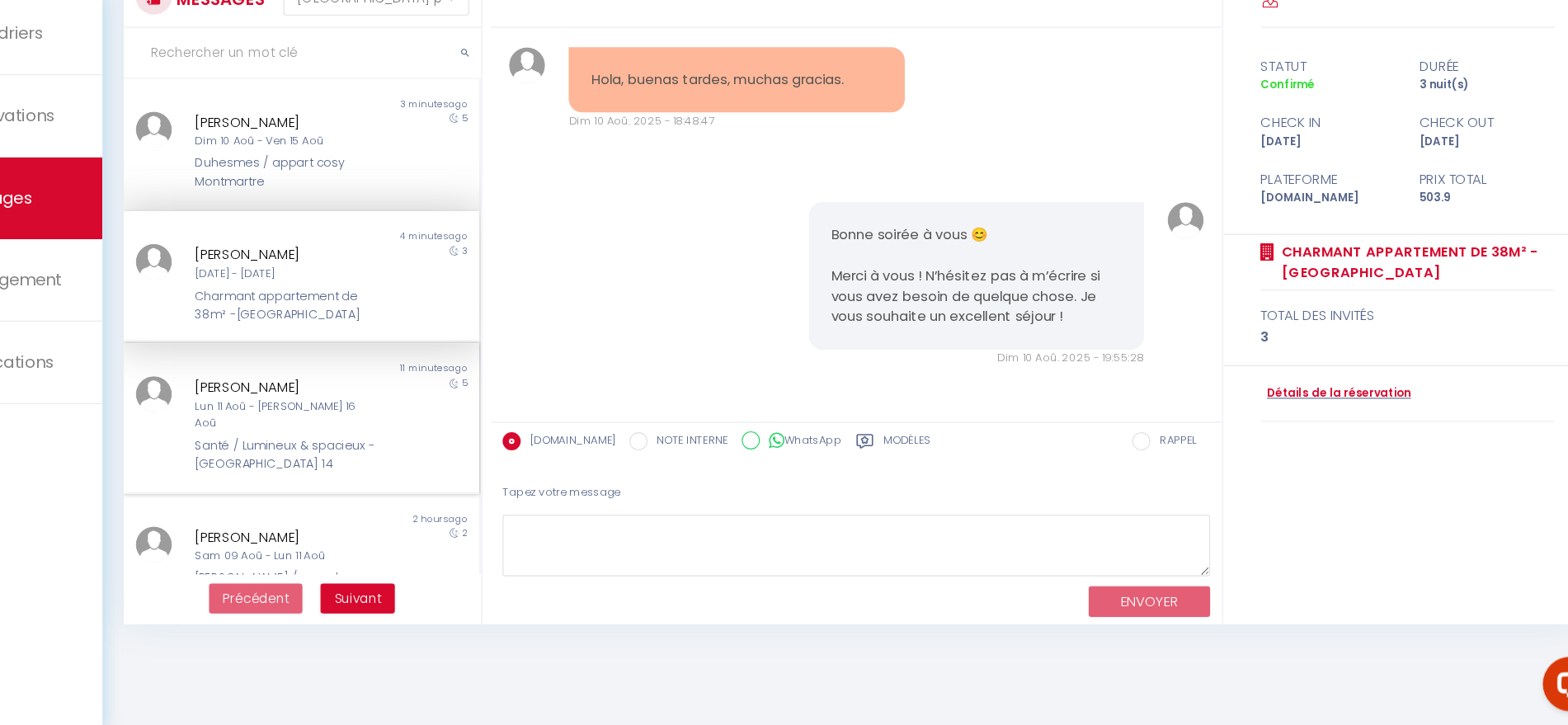
click at [335, 463] on div "Santé / Lumineux & spacieux - [GEOGRAPHIC_DATA] 14" at bounding box center [367, 480] width 167 height 34
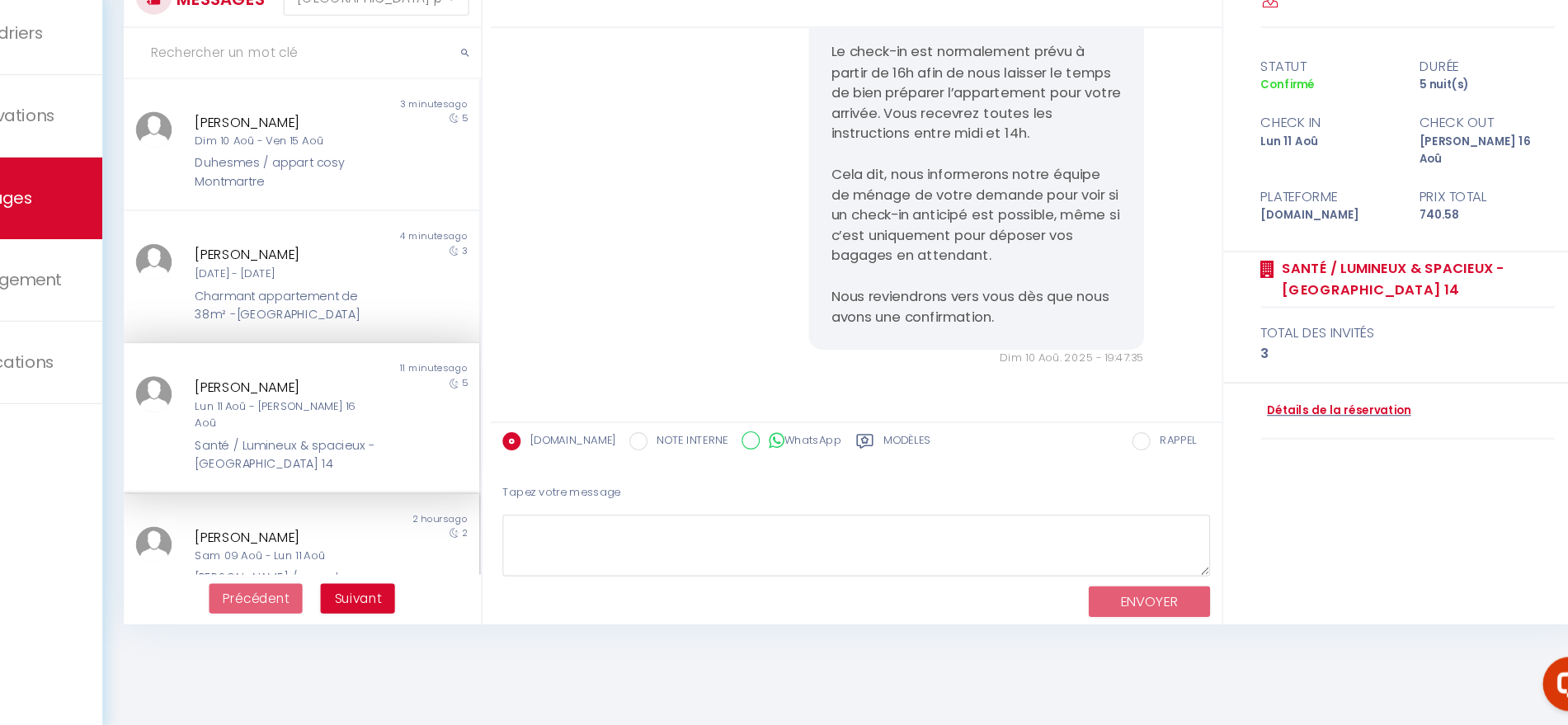
click at [332, 544] on div "[PERSON_NAME]" at bounding box center [367, 553] width 167 height 20
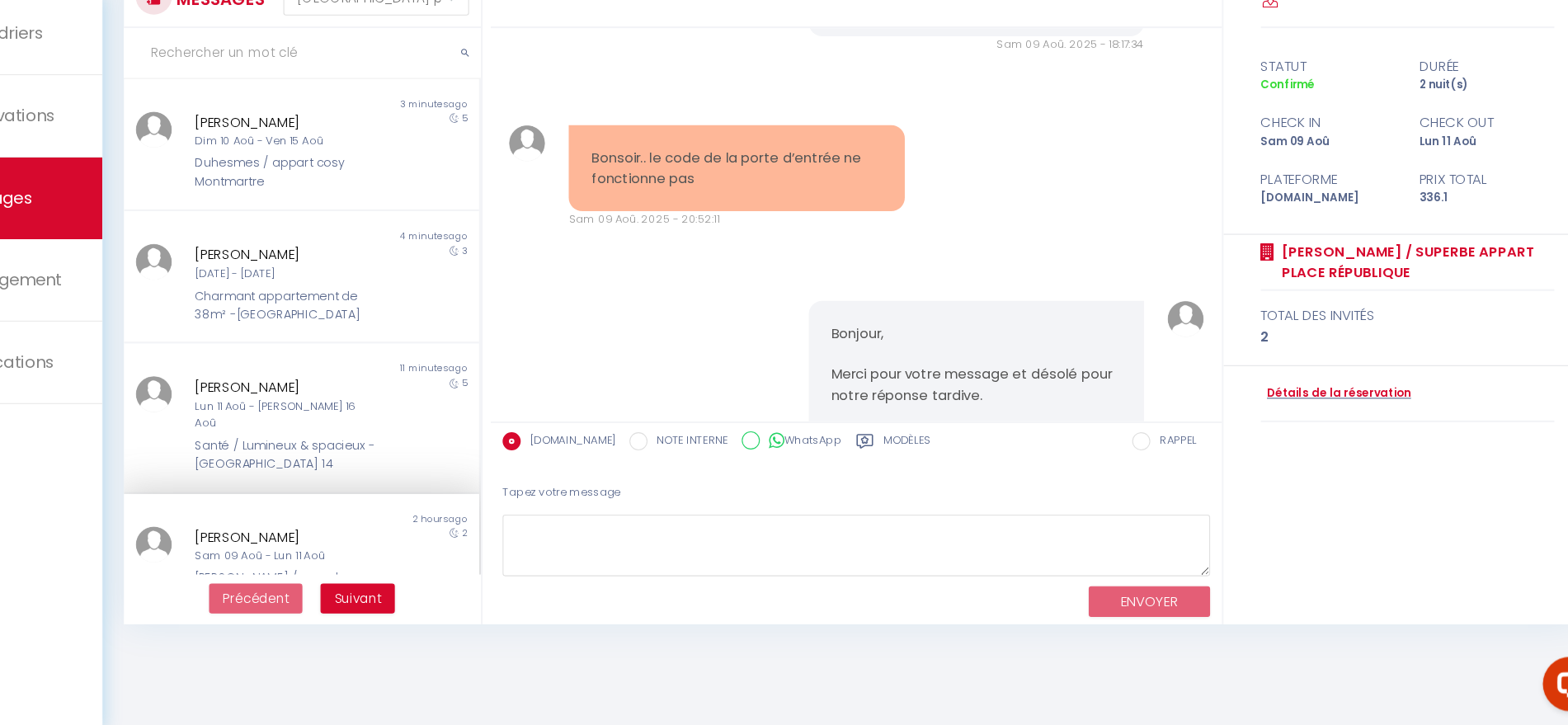
scroll to position [8237, 0]
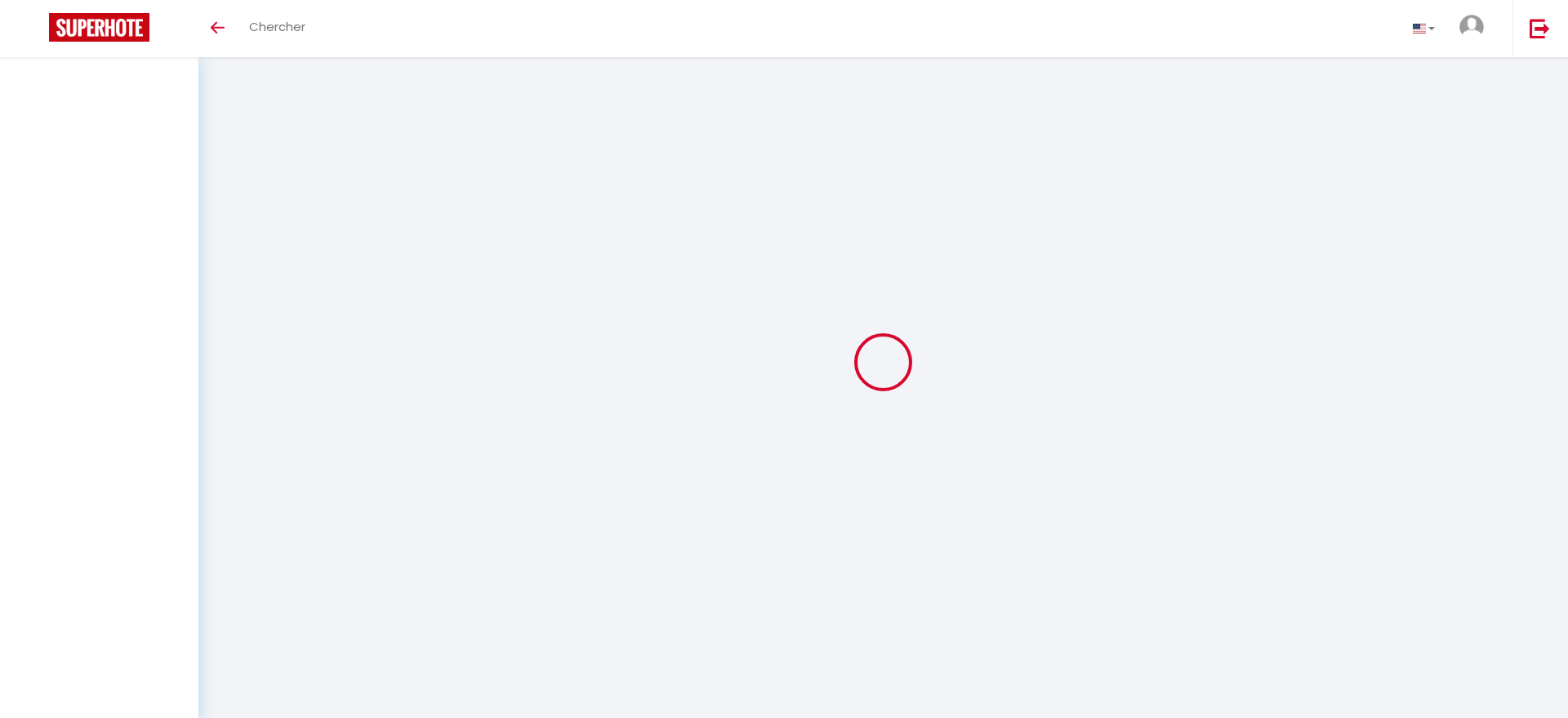
select select "message"
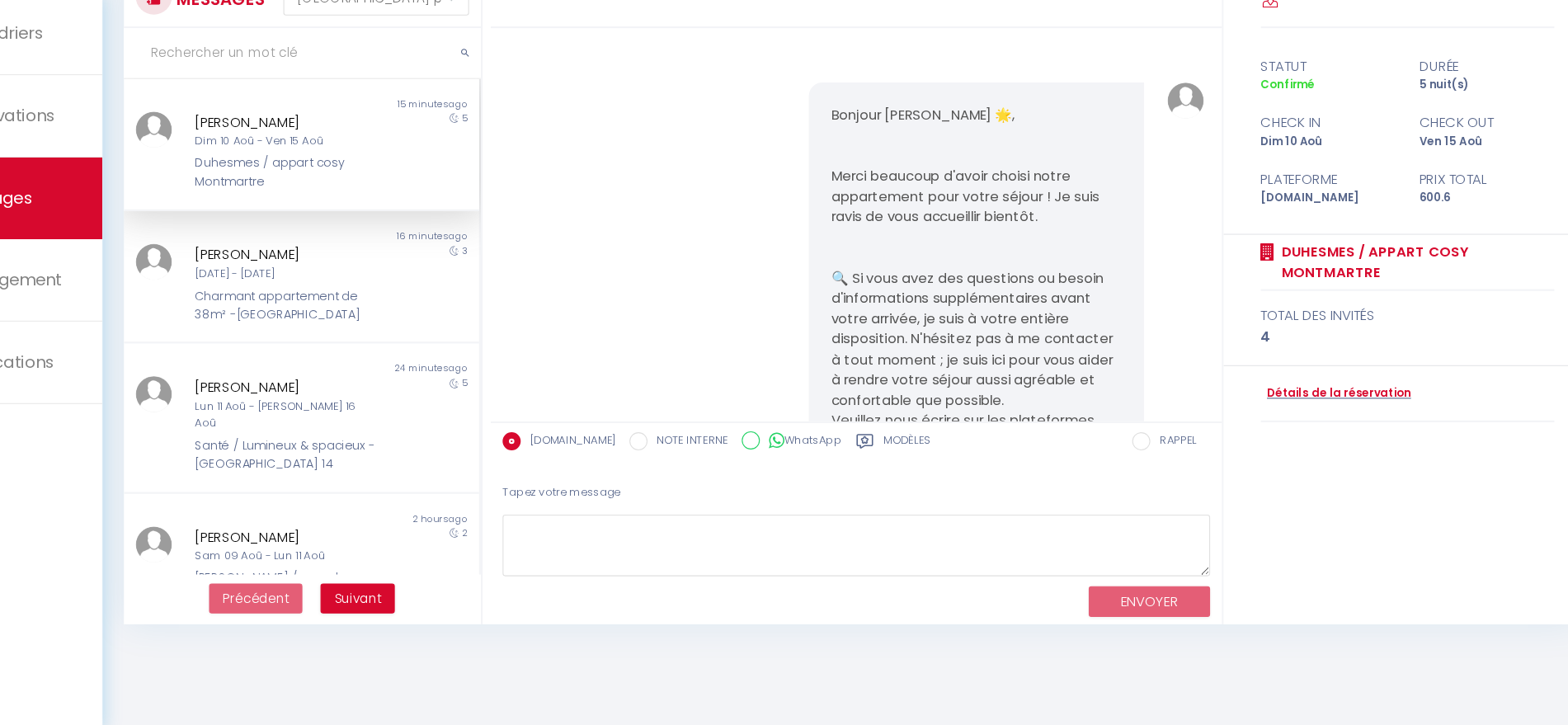
scroll to position [6700, 0]
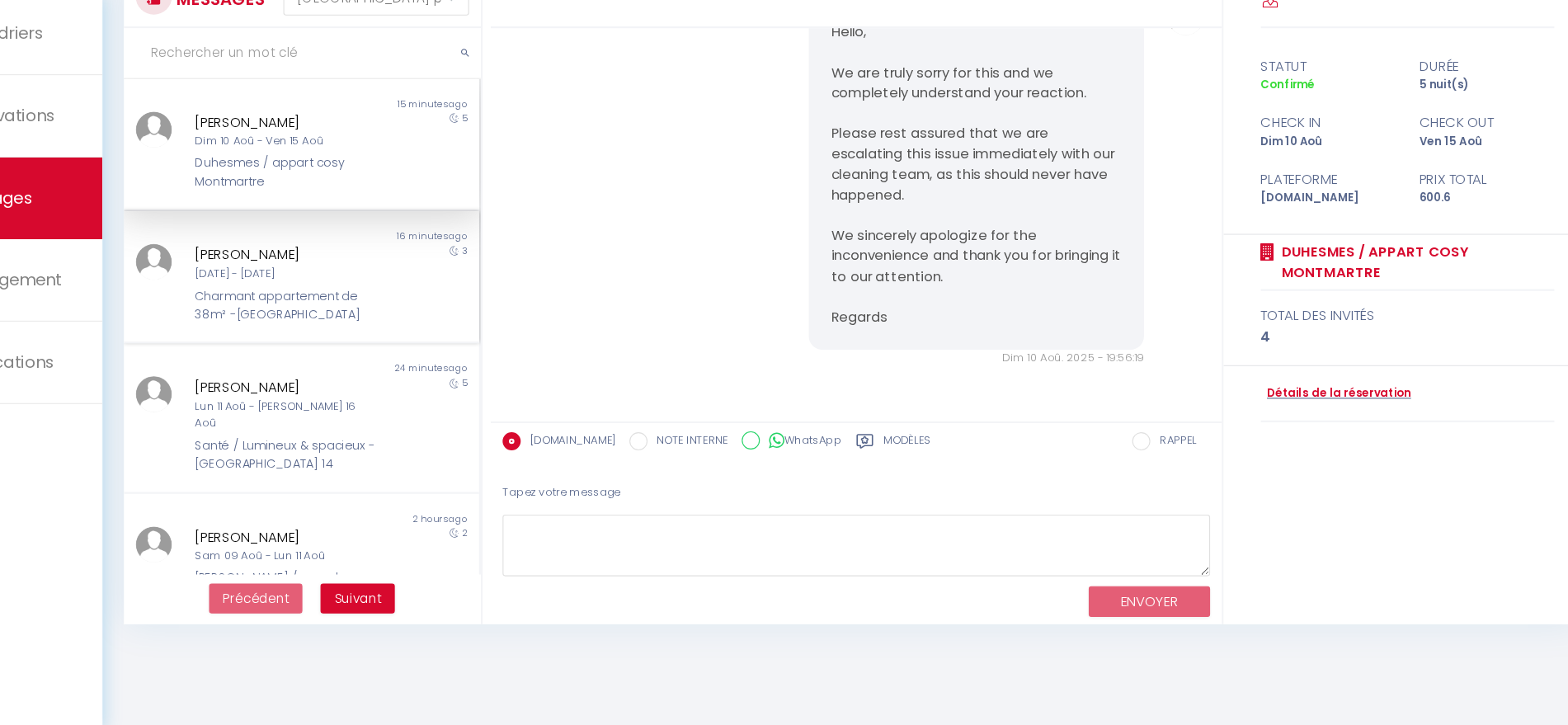
click at [333, 306] on div "[DATE] - [DATE]" at bounding box center [367, 314] width 167 height 15
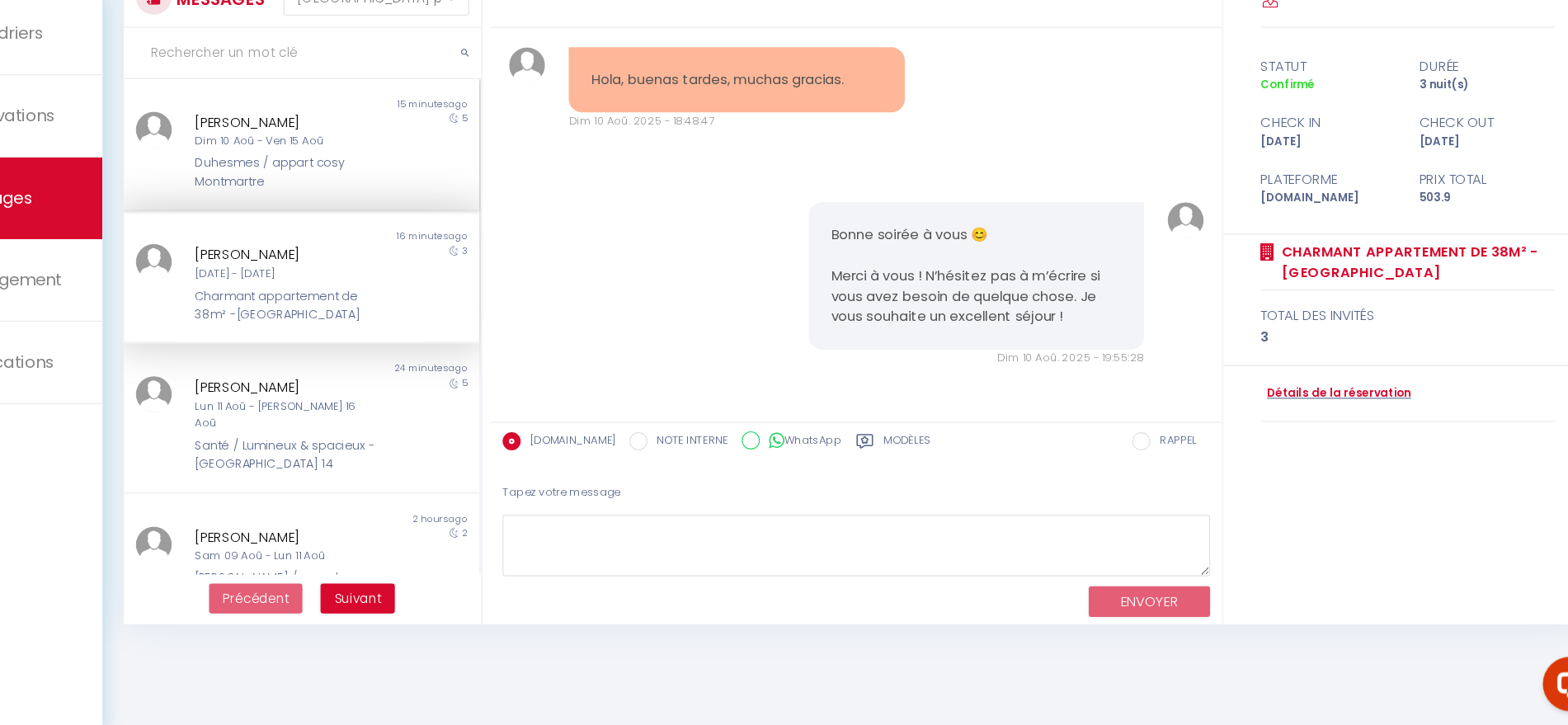
click at [429, 189] on div "Dim 10 Aoû - Ven 15 Aoû" at bounding box center [367, 192] width 167 height 15
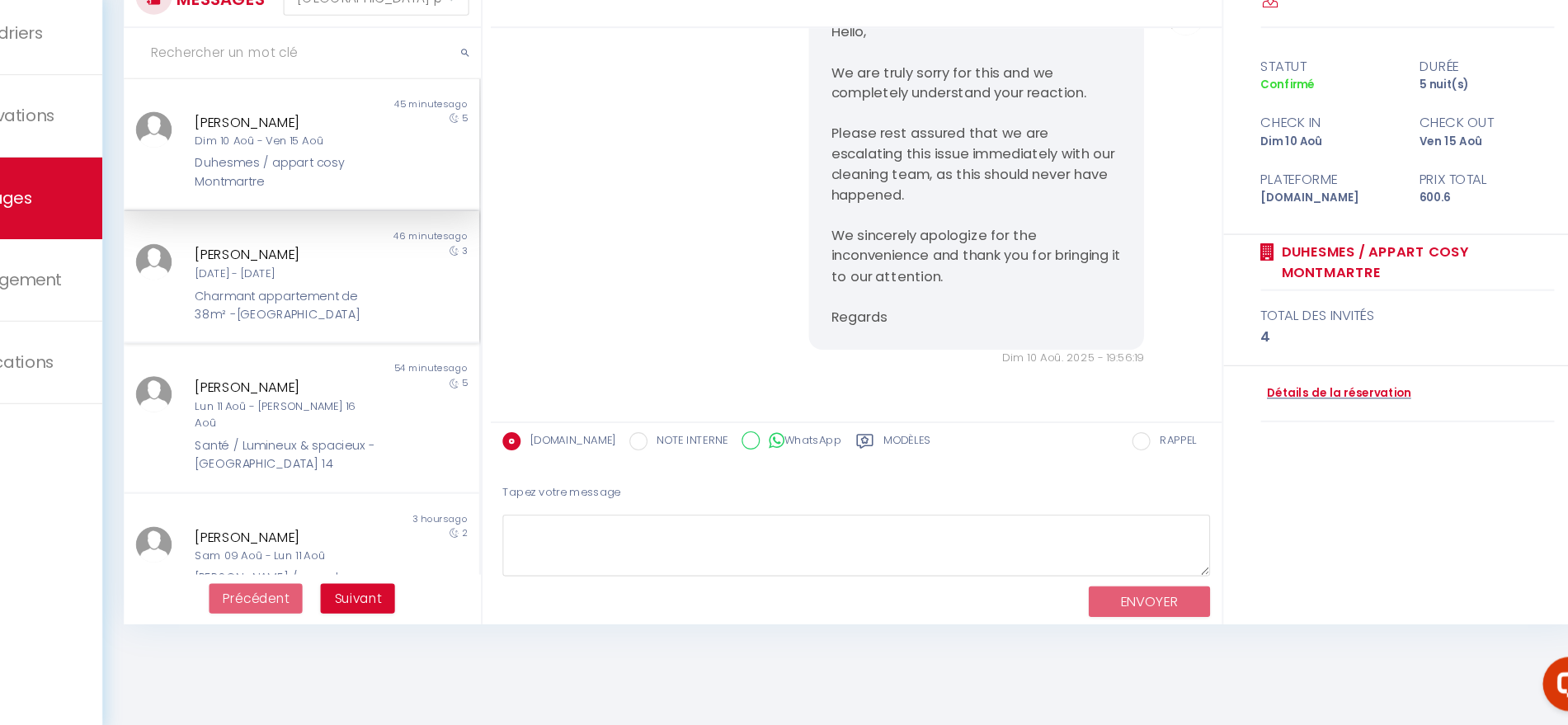
scroll to position [6700, 0]
click at [382, 331] on div "Charmant appartement de 38m² -[GEOGRAPHIC_DATA]" at bounding box center [367, 343] width 167 height 34
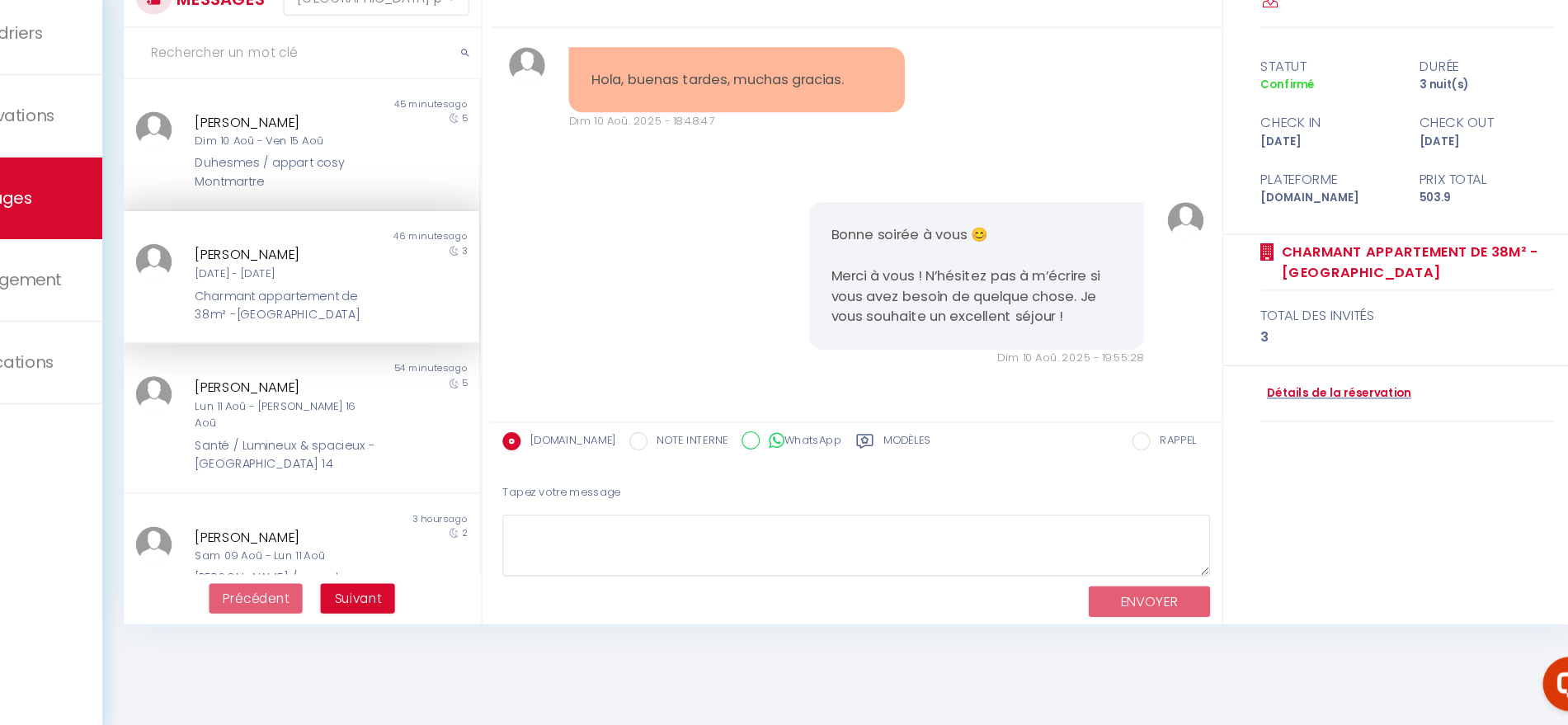
scroll to position [2086, 0]
click at [332, 463] on div "Santé / Lumineux & spacieux - [GEOGRAPHIC_DATA] 14" at bounding box center [367, 480] width 167 height 34
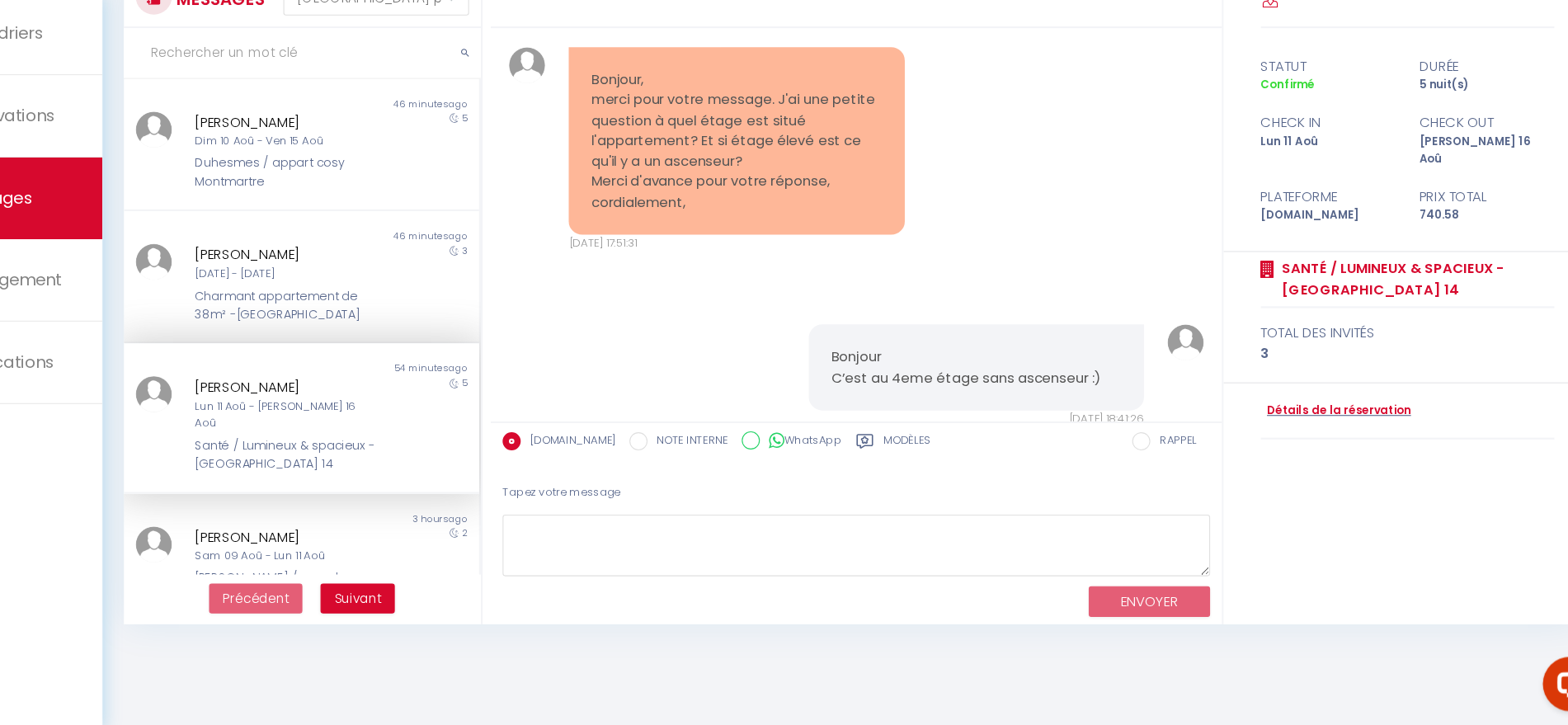
scroll to position [2926, 0]
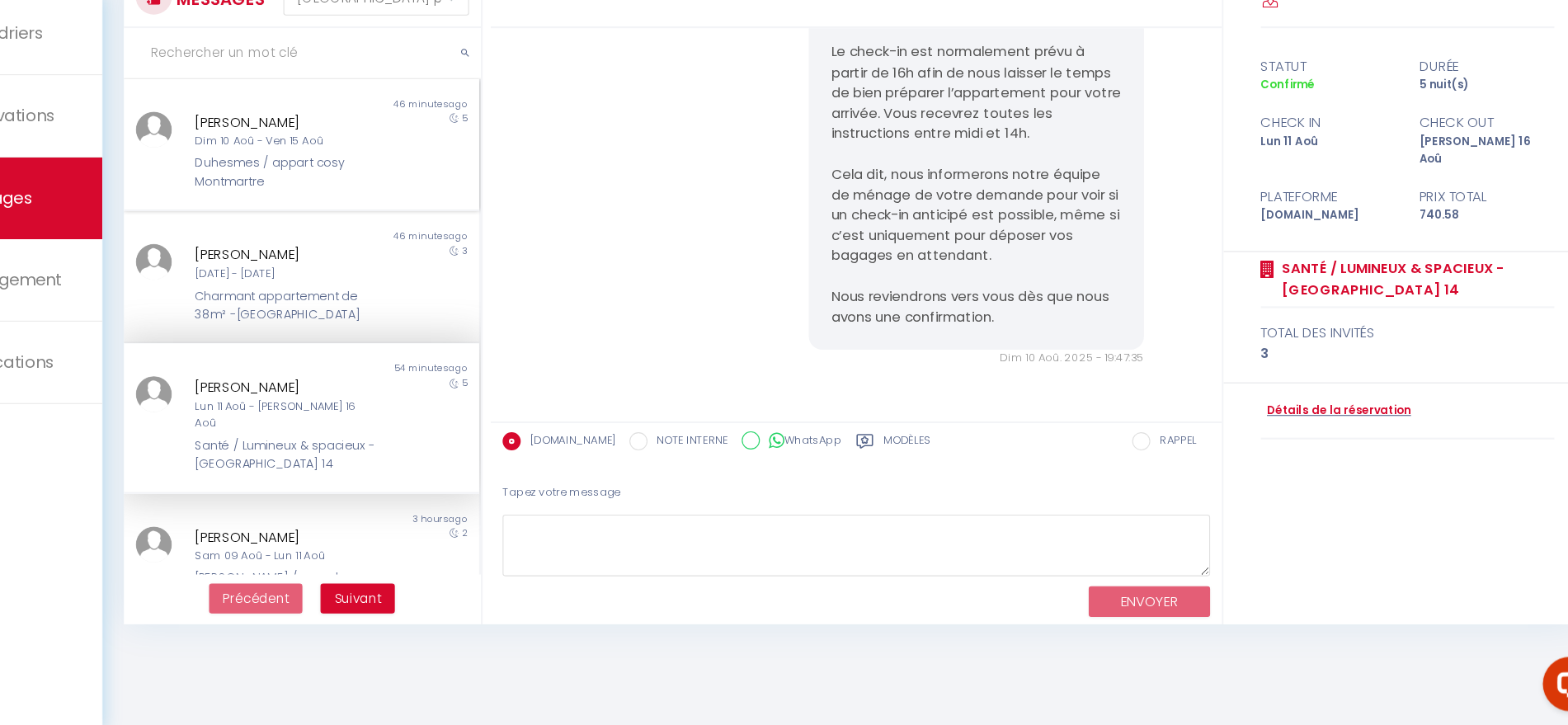
click at [408, 200] on div "Dim 10 Aoû - Ven 15 Aoû" at bounding box center [367, 192] width 167 height 15
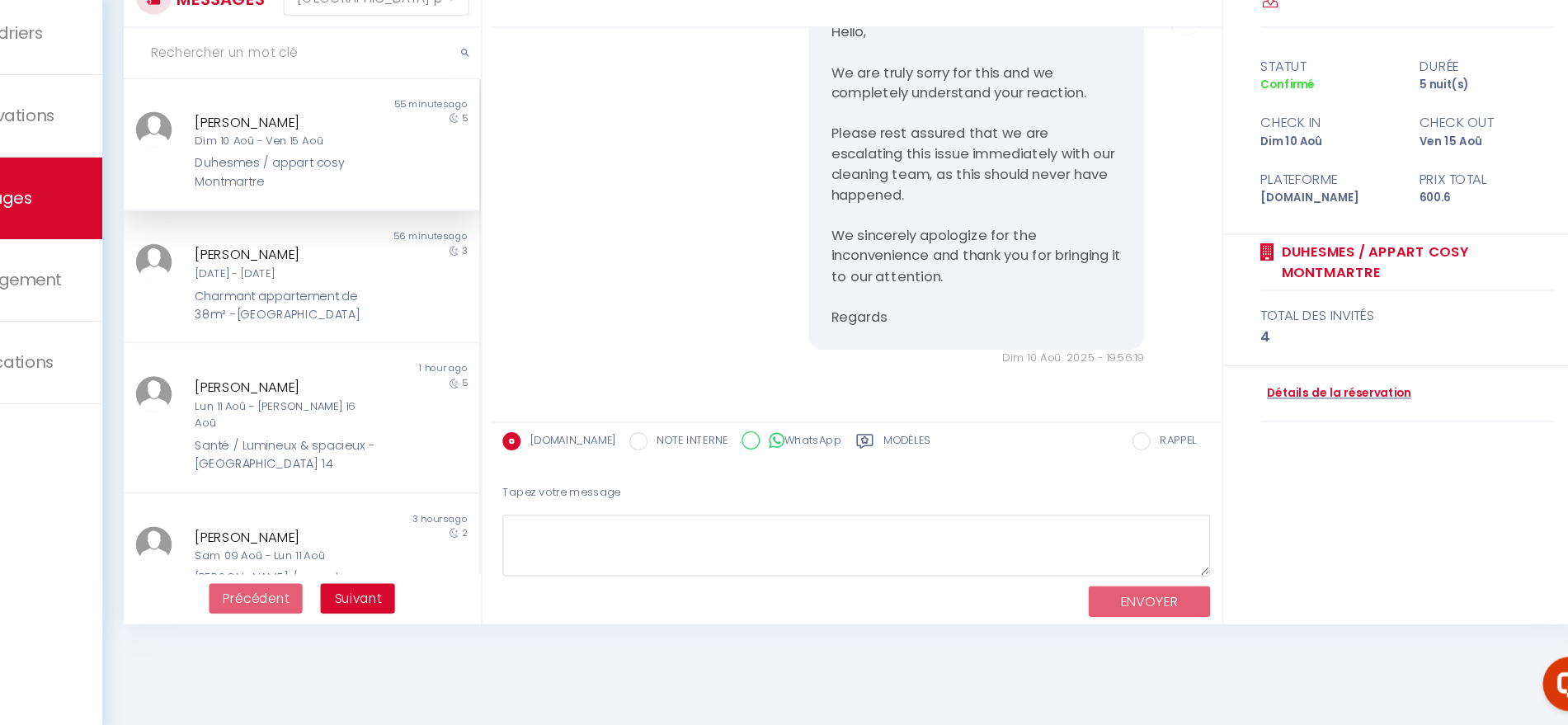
scroll to position [6700, 0]
